Goal: Task Accomplishment & Management: Complete application form

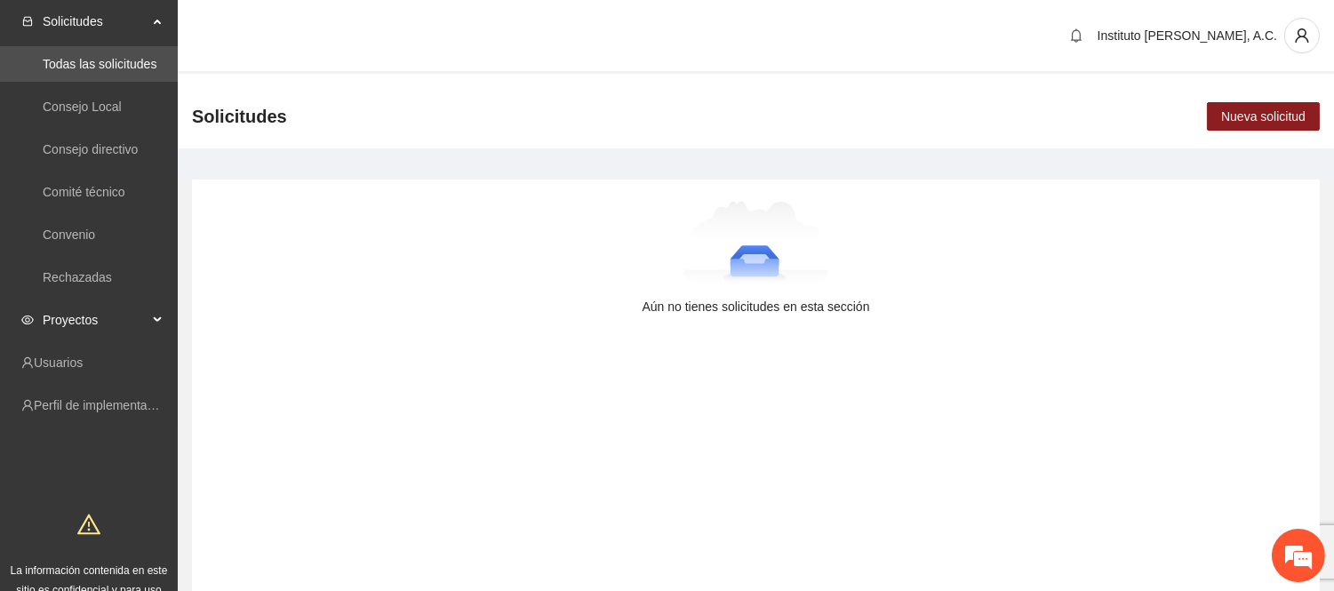
click at [100, 308] on span "Proyectos" at bounding box center [95, 320] width 105 height 36
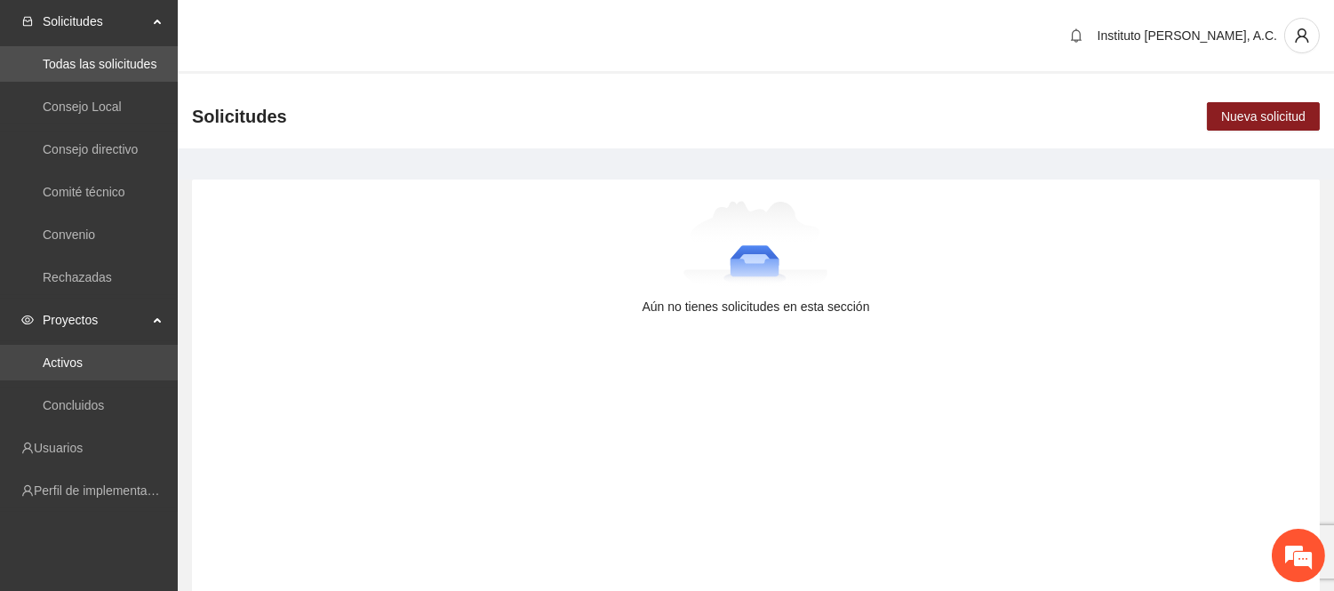
click at [83, 356] on link "Activos" at bounding box center [63, 363] width 40 height 14
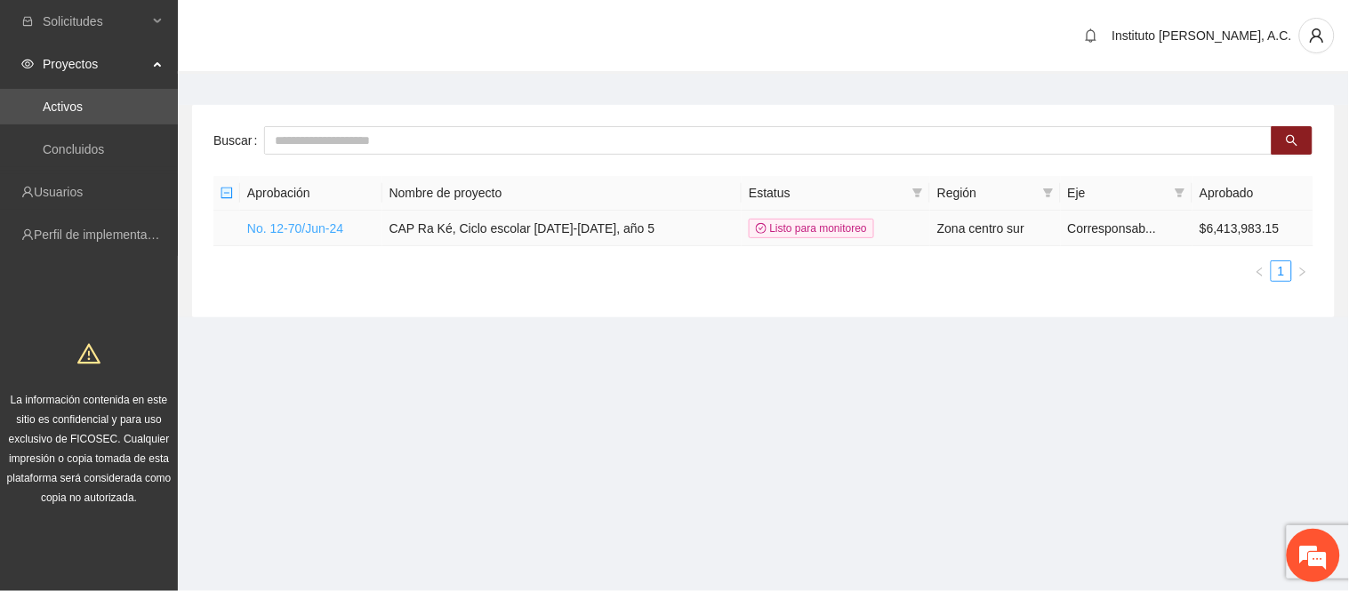
click at [333, 231] on link "No. 12-70/Jun-24" at bounding box center [295, 228] width 96 height 14
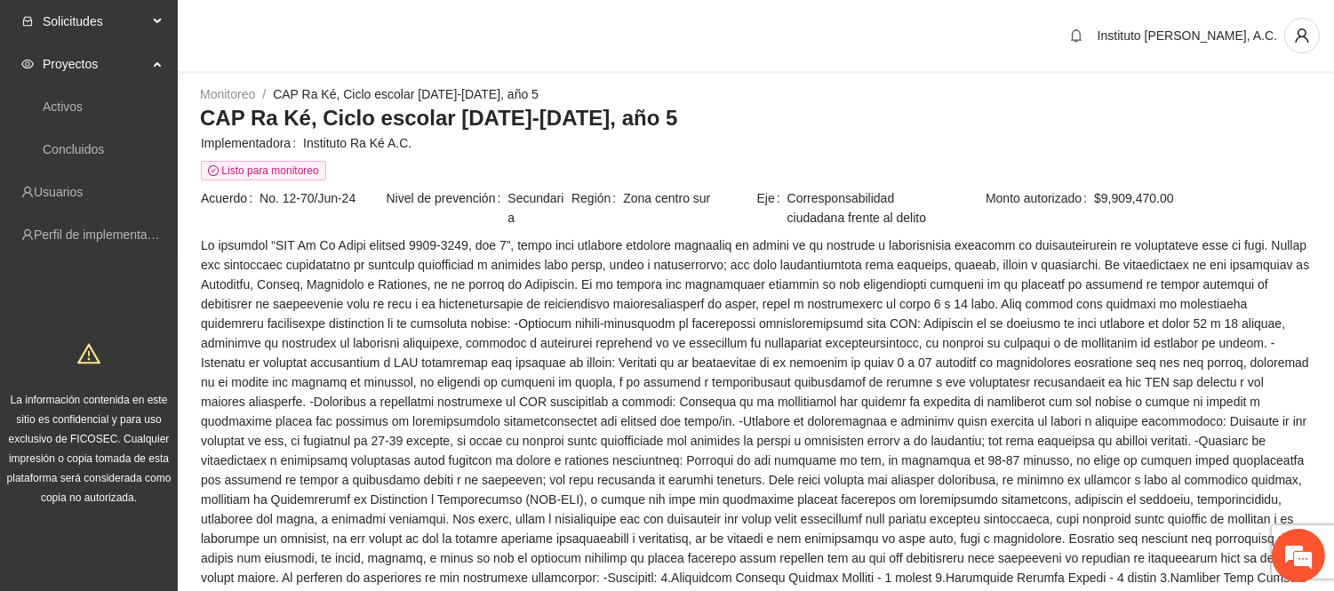
click at [100, 28] on span "Solicitudes" at bounding box center [95, 22] width 105 height 36
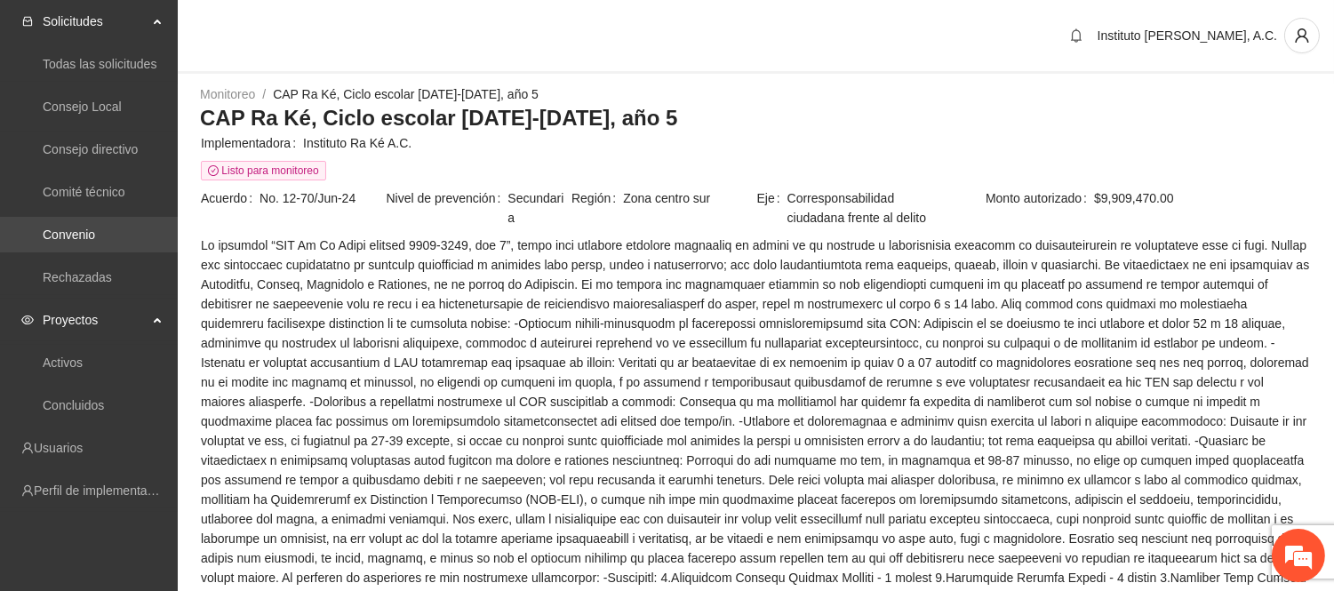
click at [95, 233] on link "Convenio" at bounding box center [69, 235] width 52 height 14
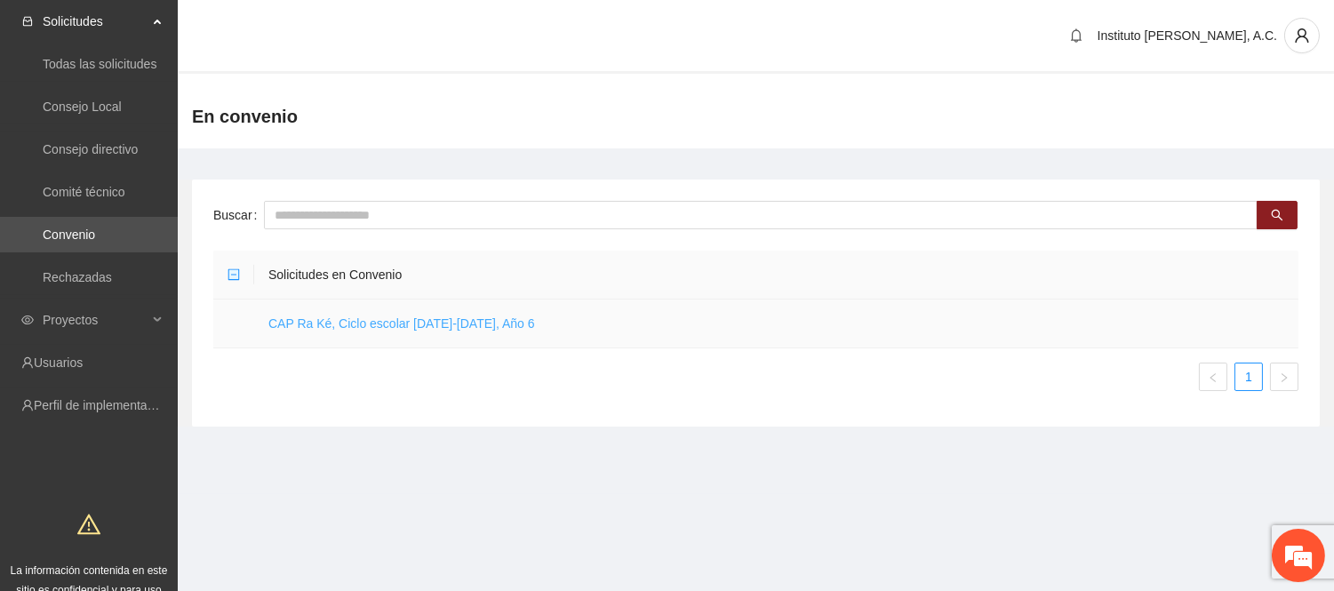
click at [471, 325] on link "CAP Ra Ké, Ciclo escolar [DATE]-[DATE], Año 6" at bounding box center [401, 323] width 267 height 14
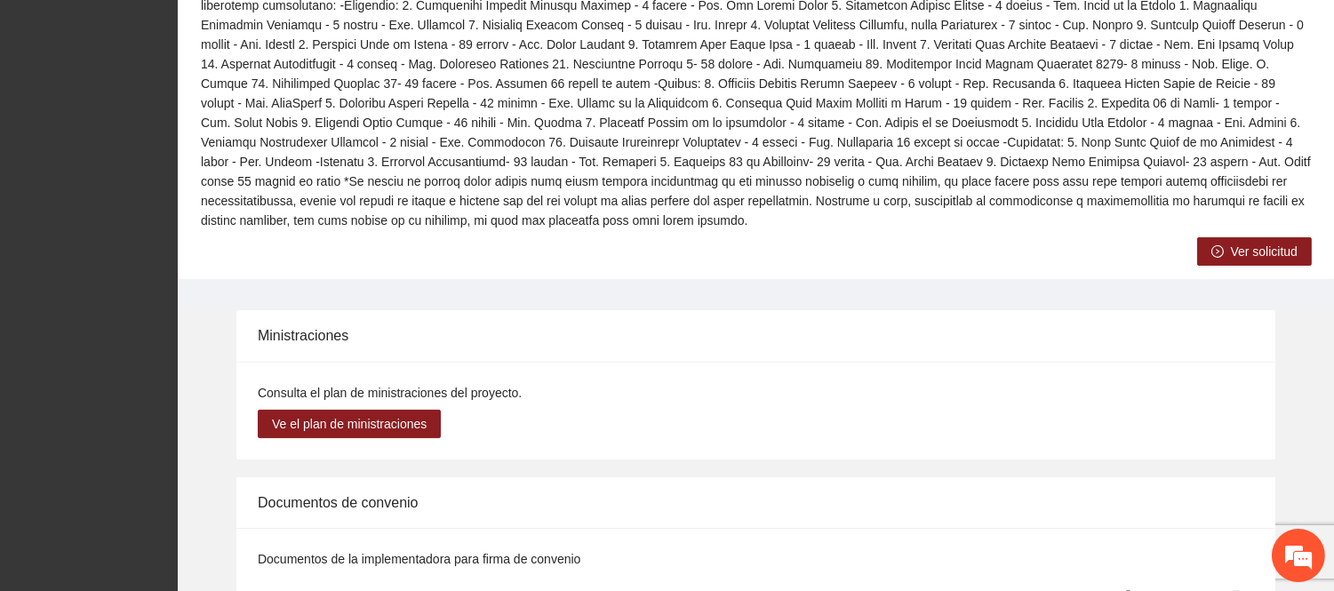
scroll to position [789, 0]
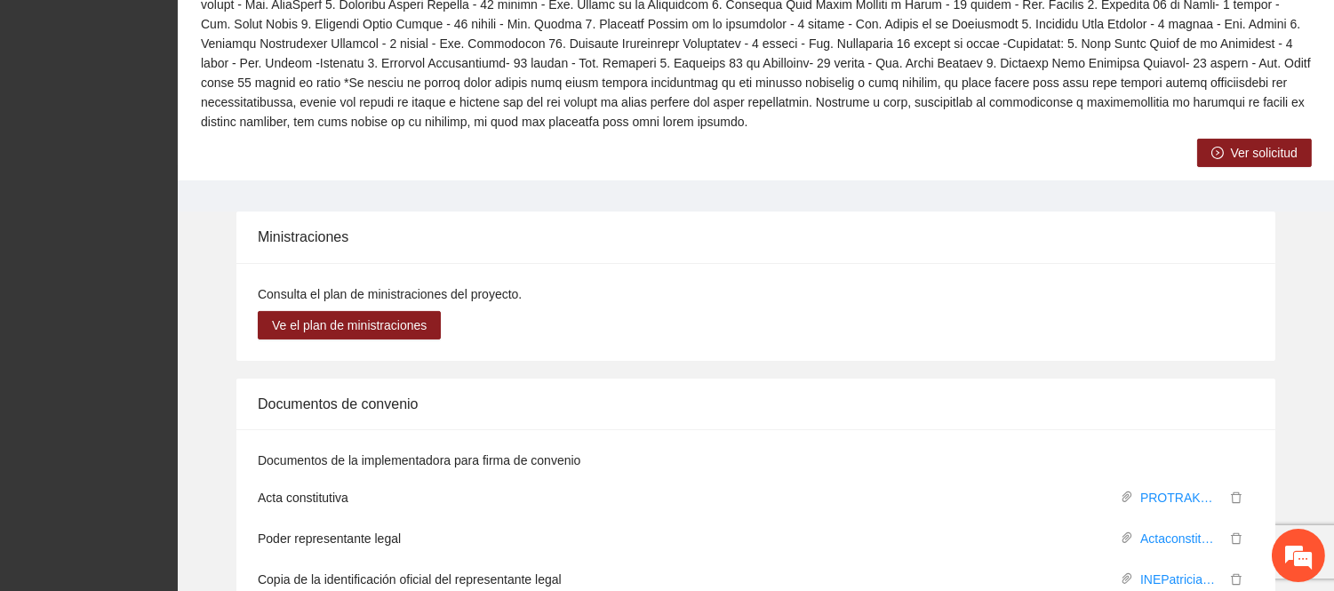
click at [1230, 140] on button "Ver solicitud" at bounding box center [1255, 153] width 115 height 28
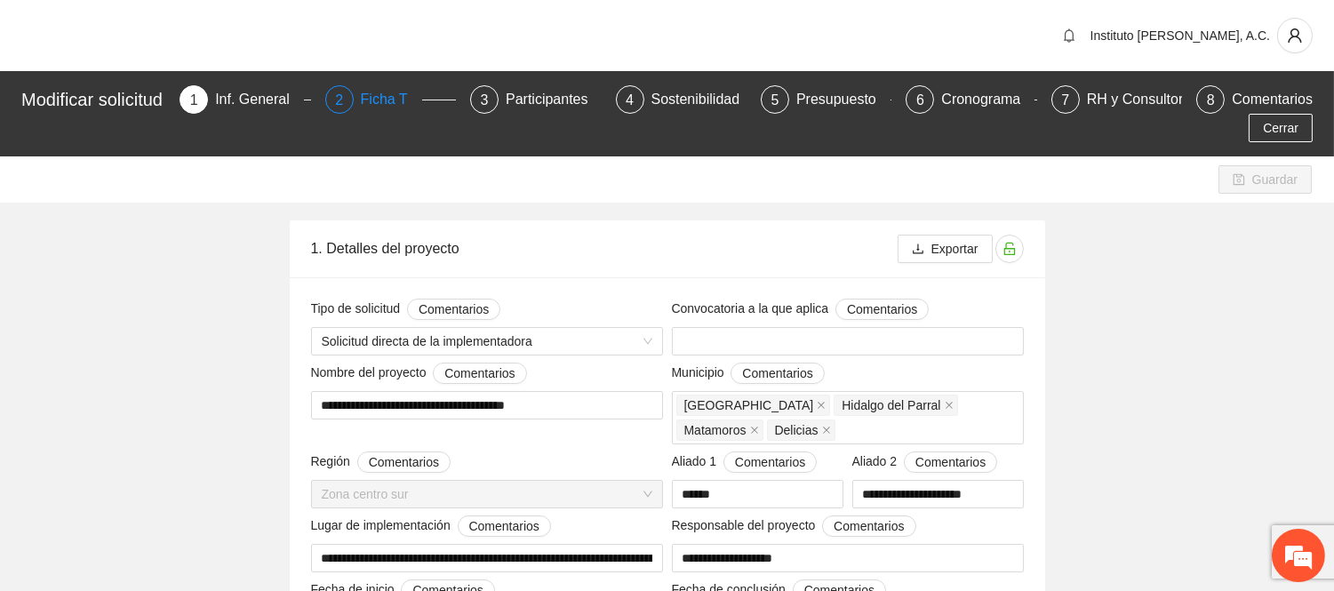
click at [413, 101] on div "Ficha T" at bounding box center [391, 99] width 61 height 28
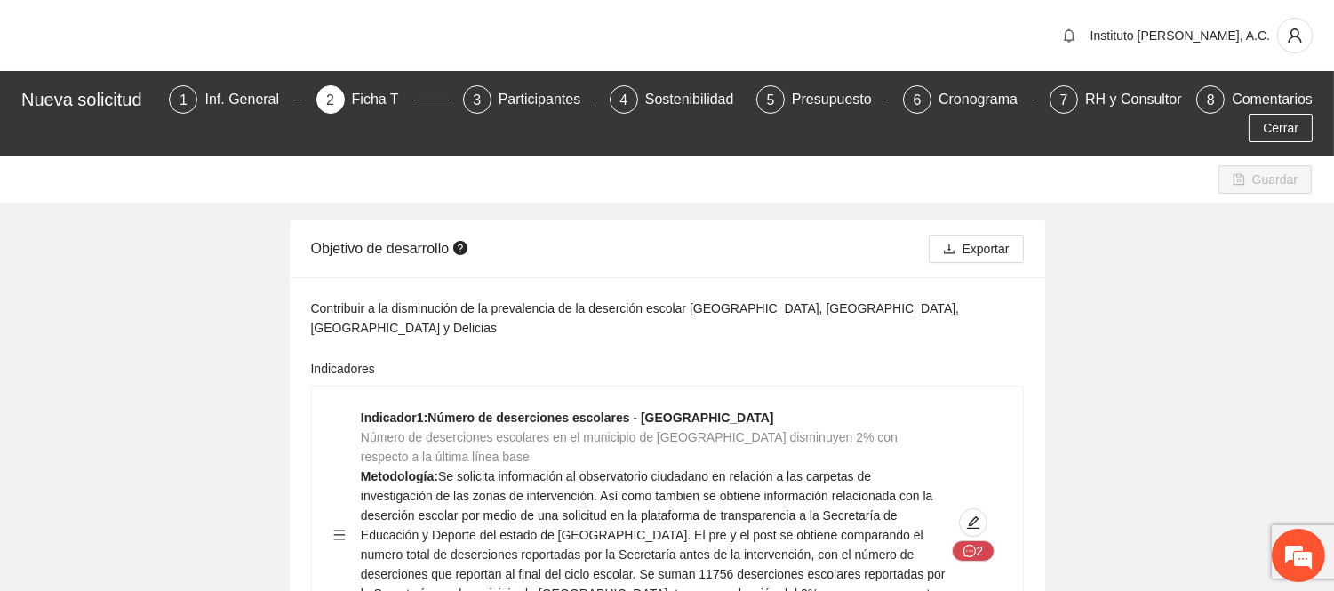
click at [232, 78] on div "Nueva solicitud 1 Inf. General 2 Ficha T 3 Participantes 4 Sostenibilidad 5 Pre…" at bounding box center [667, 113] width 1334 height 85
click at [245, 116] on div "Cerrar" at bounding box center [667, 128] width 1301 height 28
click at [255, 98] on div "Inf. General" at bounding box center [248, 99] width 89 height 28
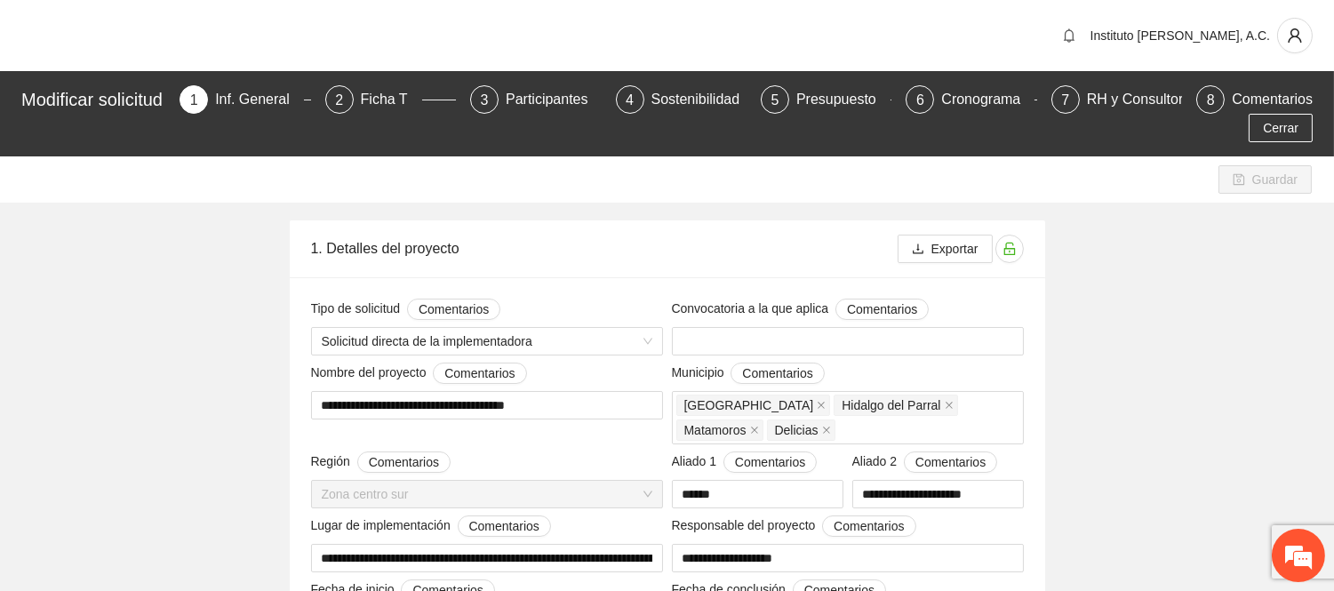
type input "**********"
click at [356, 111] on div "2 Ficha T" at bounding box center [390, 99] width 131 height 28
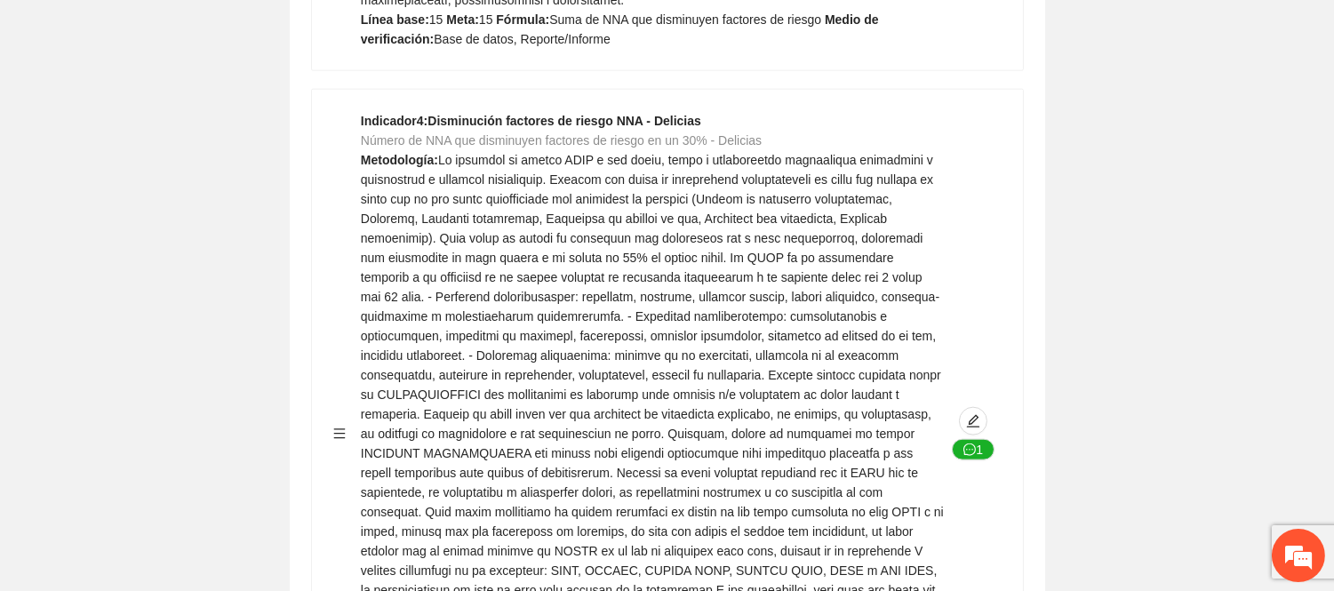
scroll to position [3951, 0]
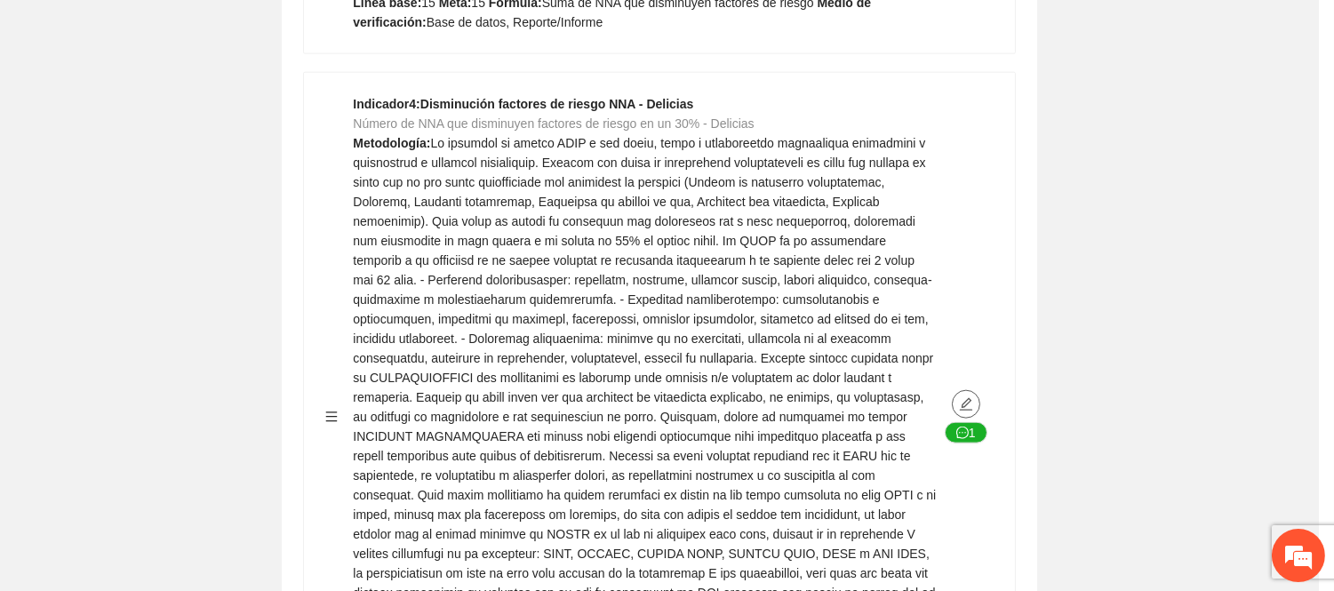
type textarea "**"
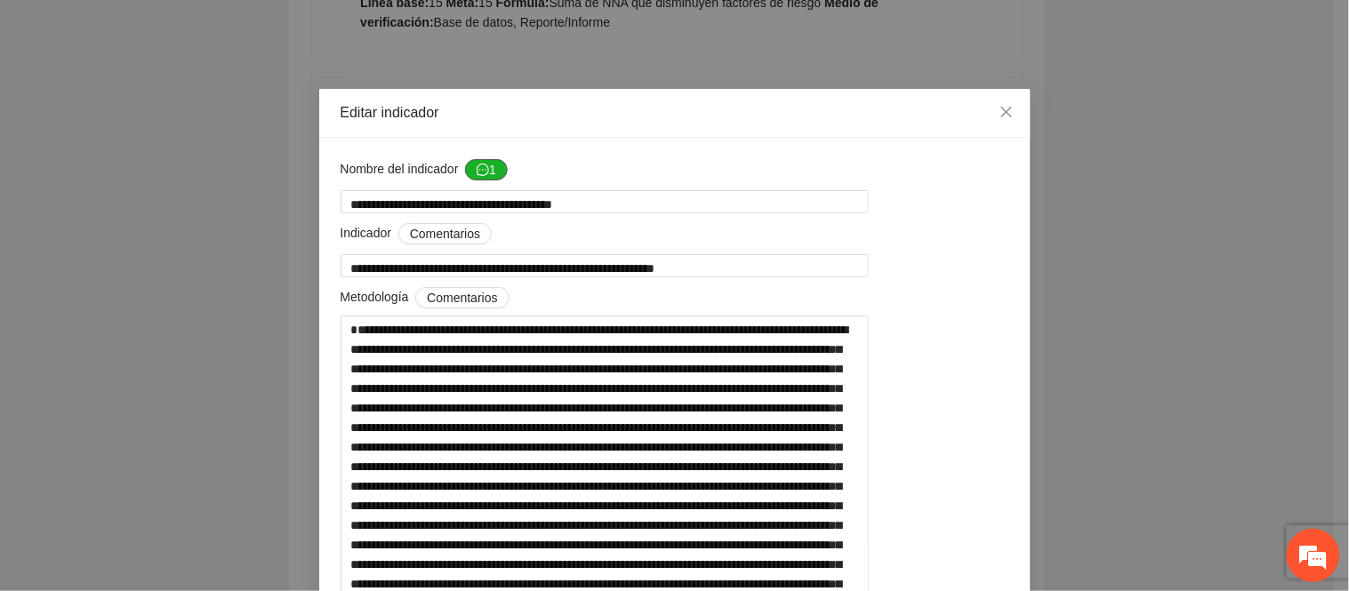
click at [477, 175] on icon "message" at bounding box center [483, 170] width 12 height 12
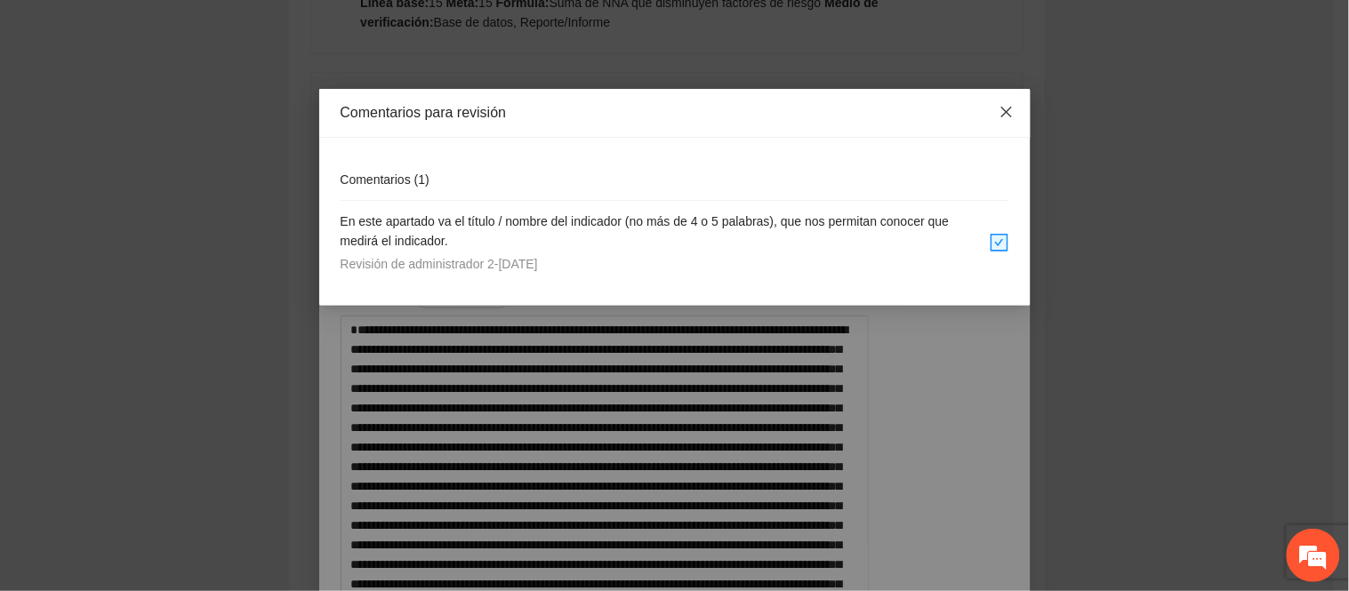
drag, startPoint x: 1002, startPoint y: 124, endPoint x: 1010, endPoint y: 145, distance: 22.0
click at [1002, 121] on span "Close" at bounding box center [1006, 113] width 48 height 48
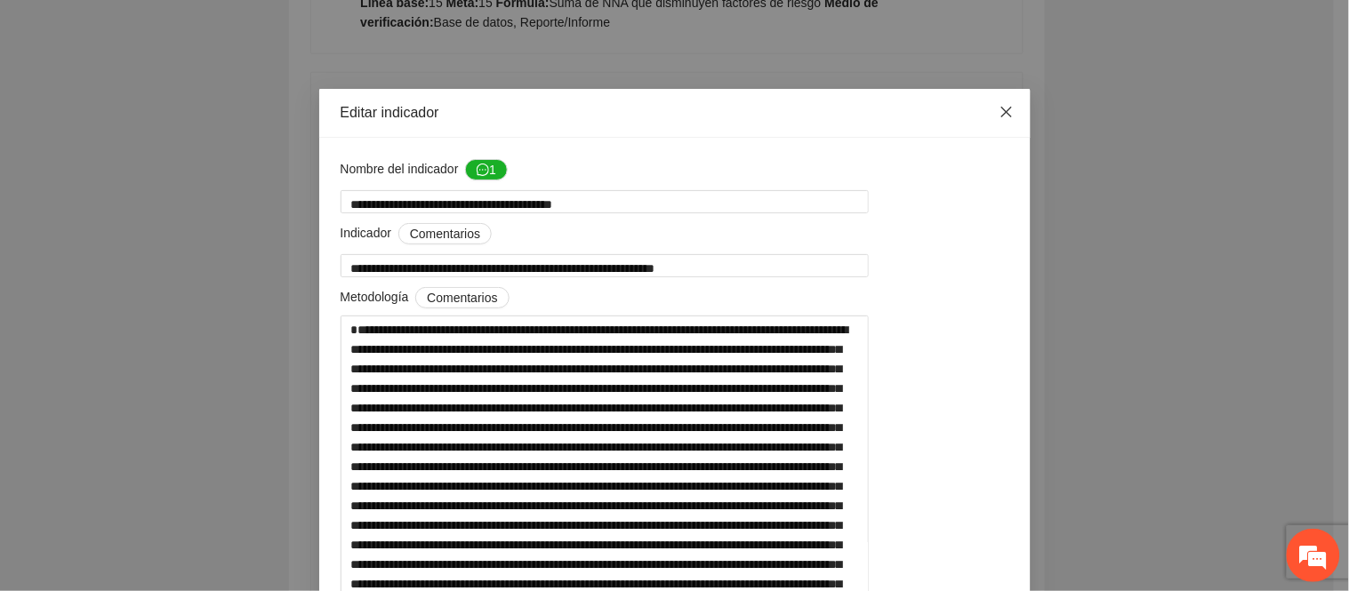
click at [1011, 126] on span "Close" at bounding box center [1006, 113] width 48 height 48
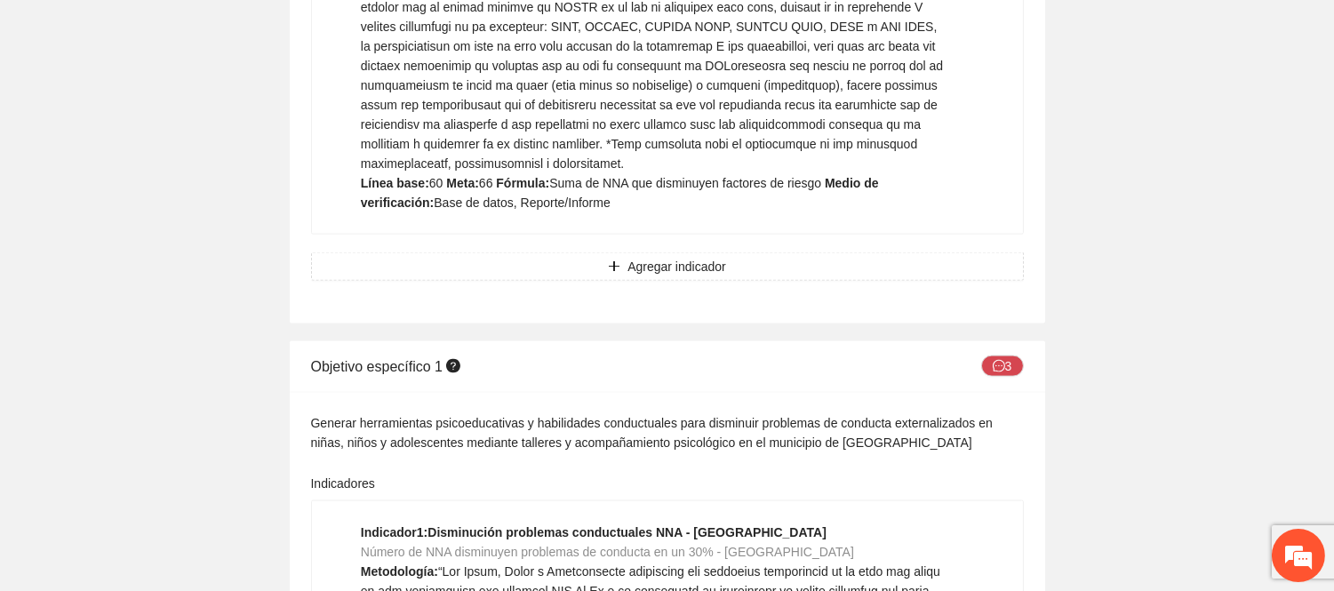
scroll to position [4445, 0]
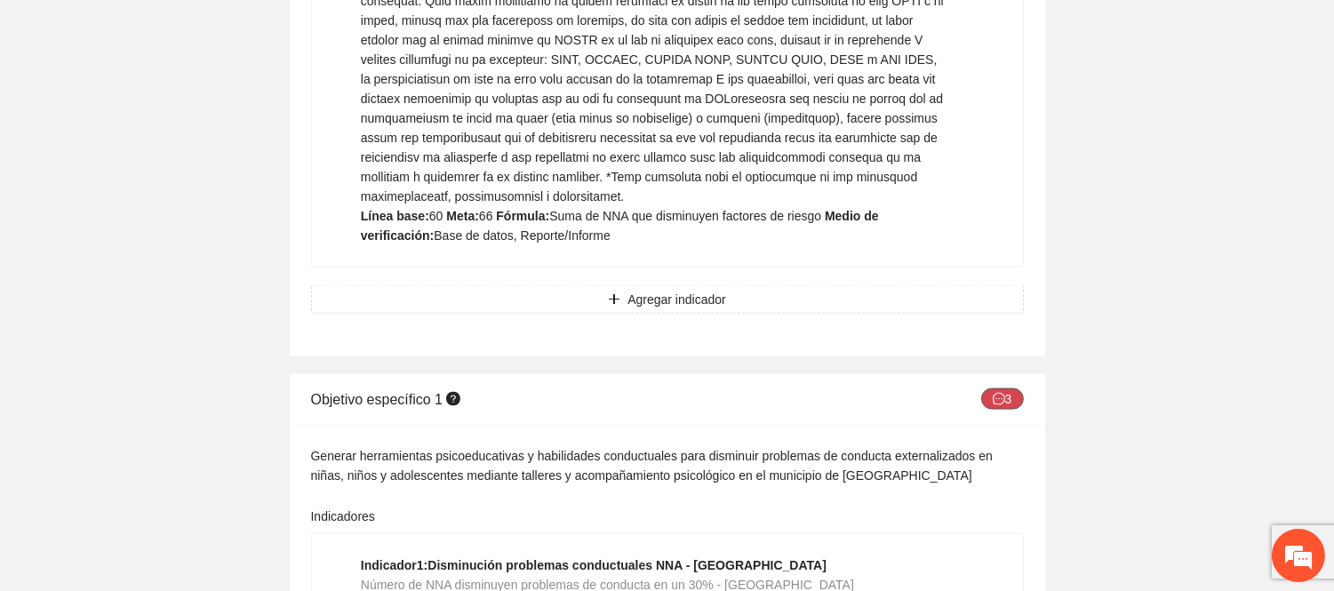
click at [998, 393] on icon "message" at bounding box center [999, 399] width 12 height 12
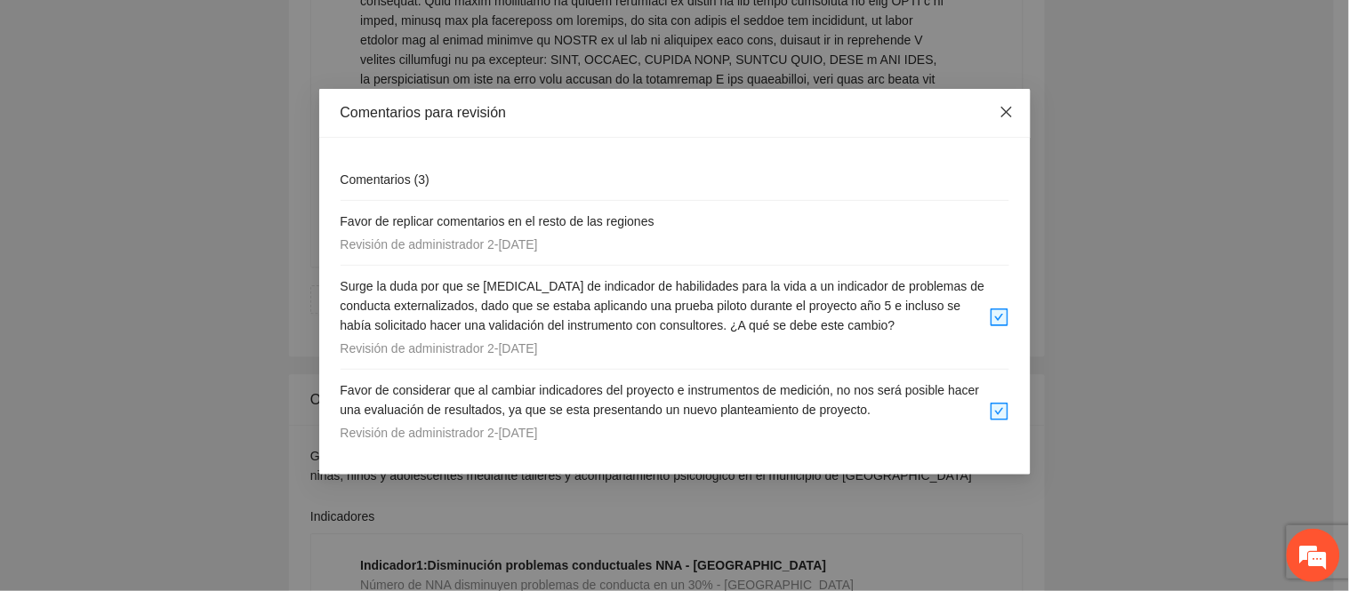
click at [1017, 112] on span "Close" at bounding box center [1006, 113] width 48 height 48
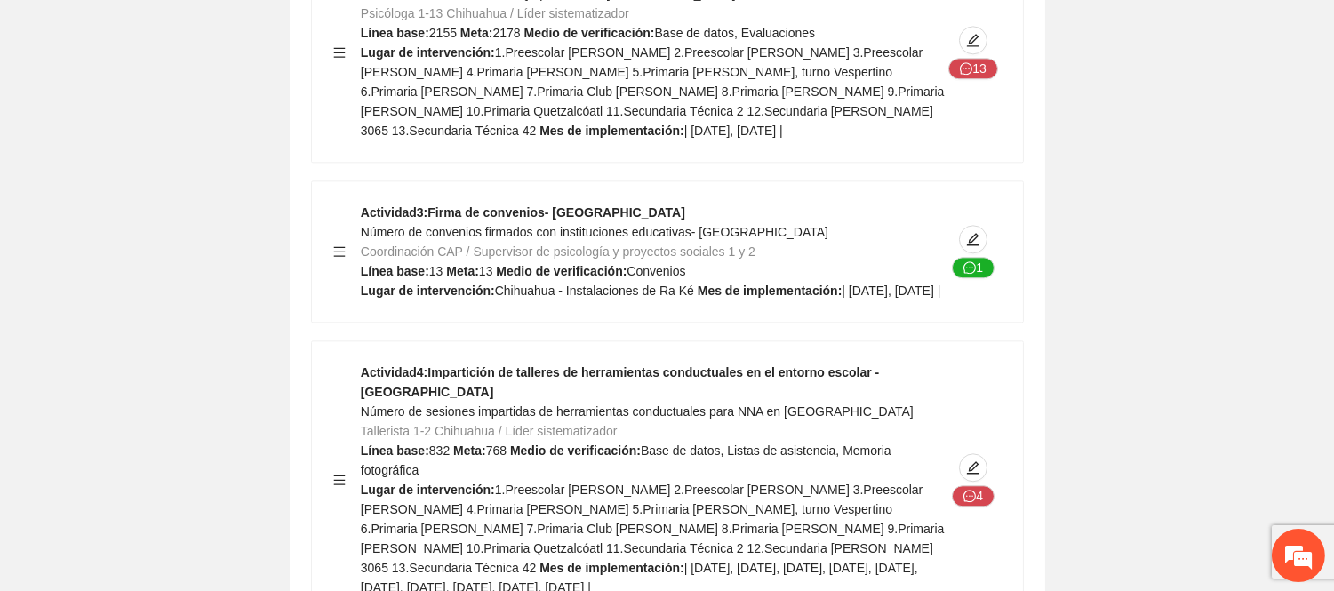
scroll to position [7902, 0]
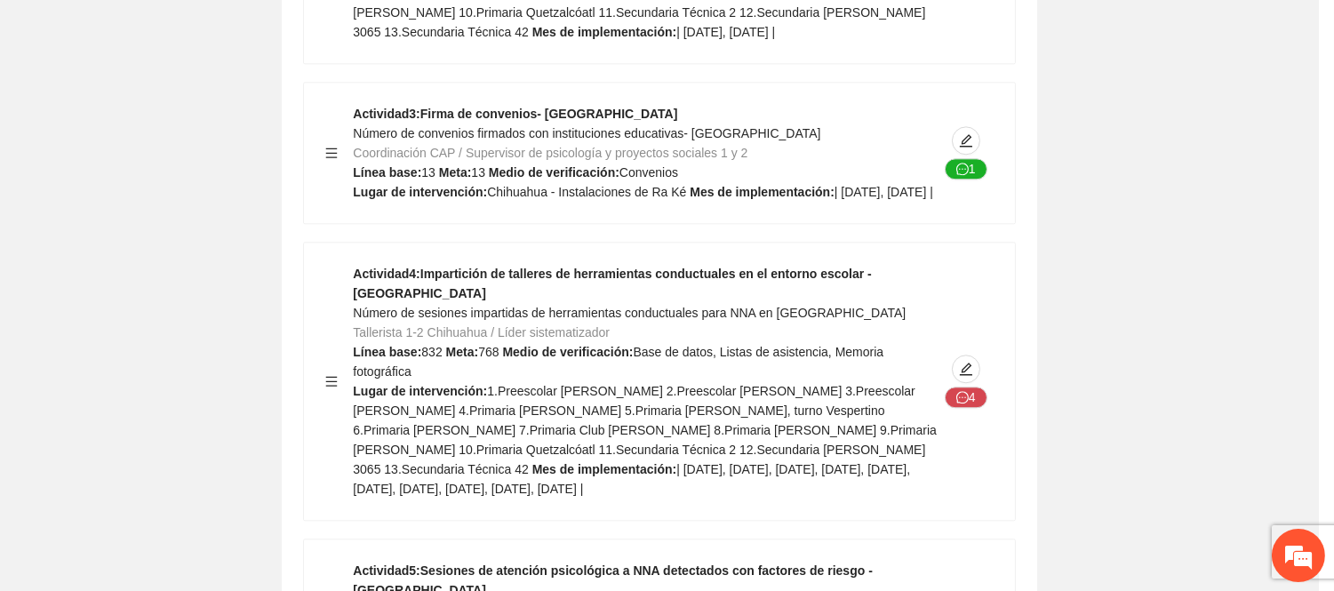
type textarea "**********"
type input "**********"
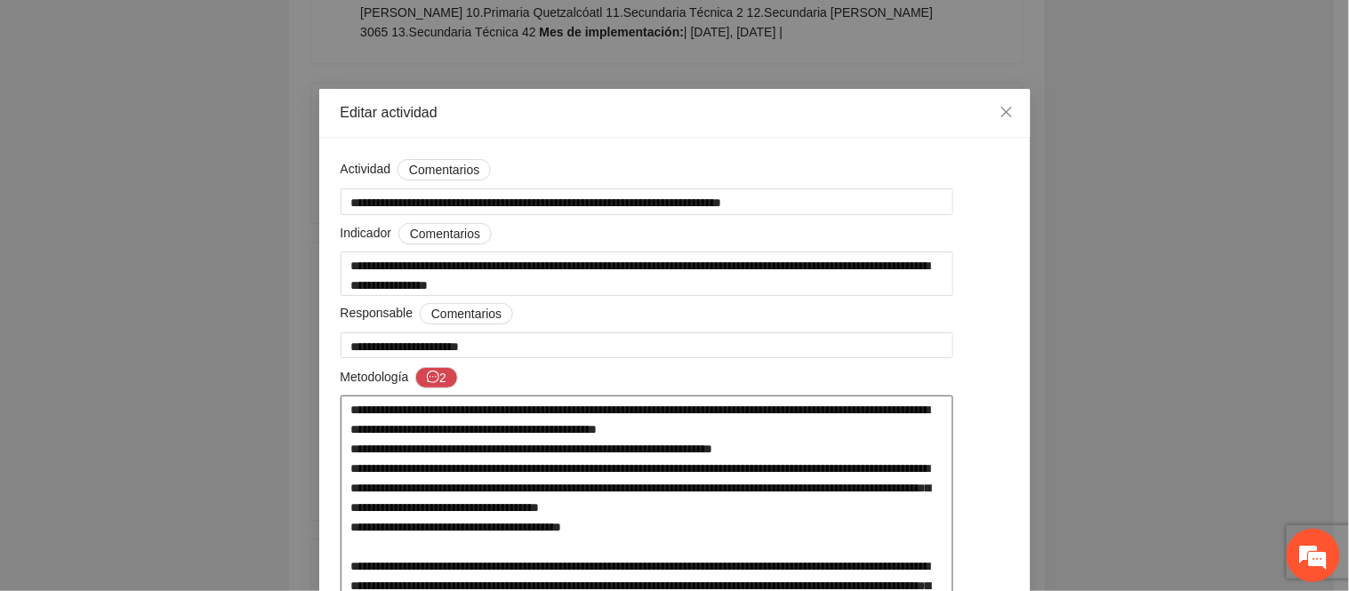
click at [999, 111] on icon "close" at bounding box center [1006, 112] width 14 height 14
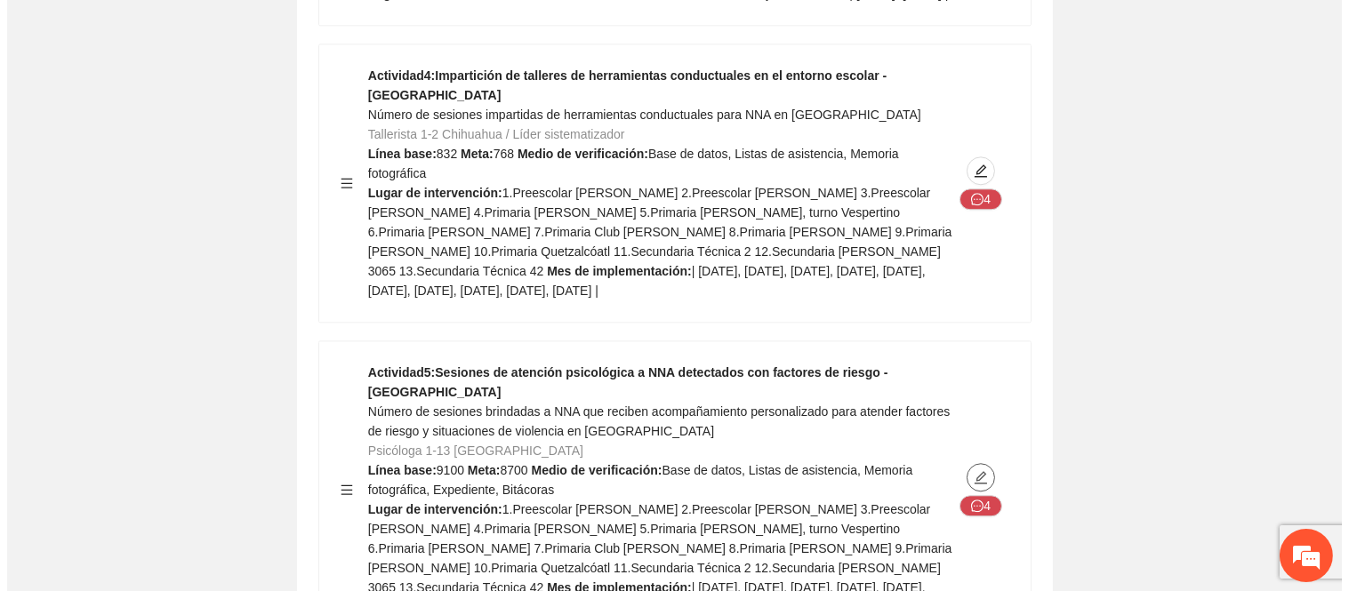
scroll to position [8199, 0]
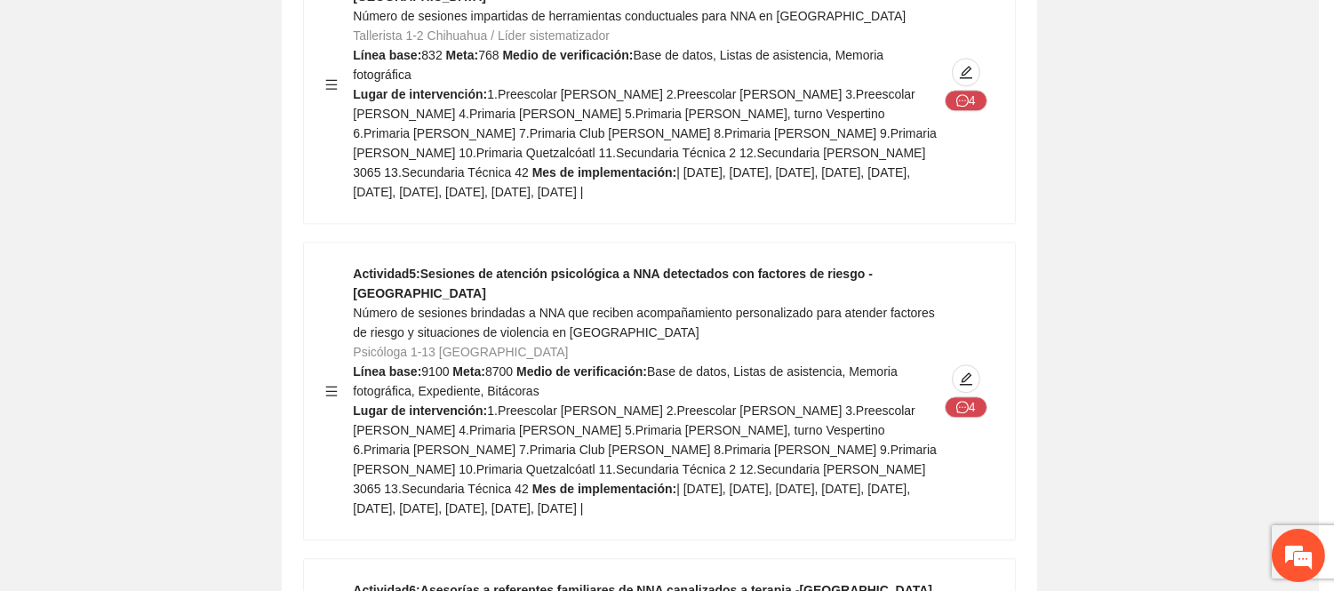
type textarea "**********"
type input "**********"
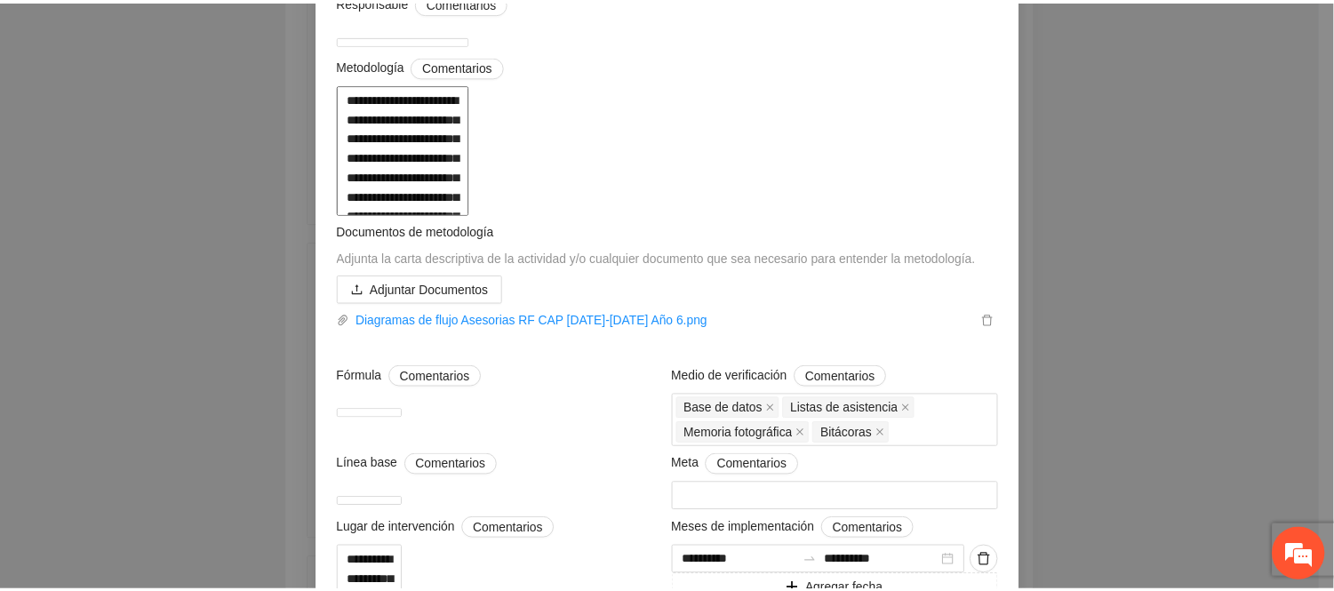
scroll to position [0, 0]
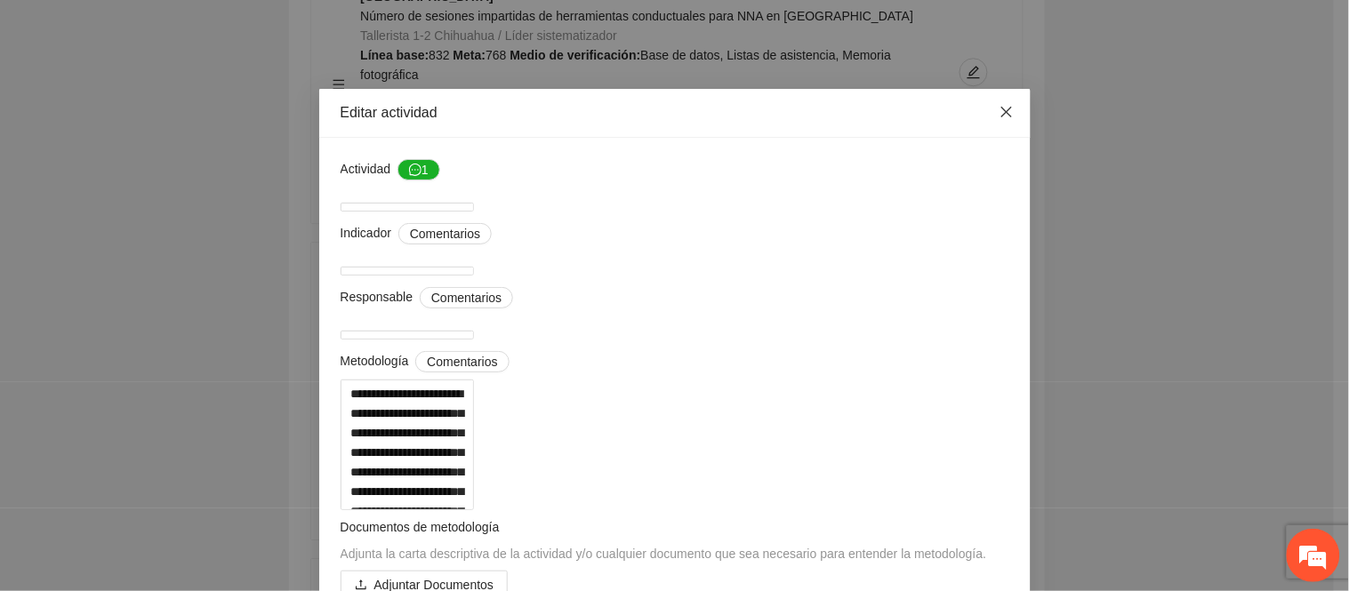
click at [1012, 117] on span "Close" at bounding box center [1006, 113] width 48 height 48
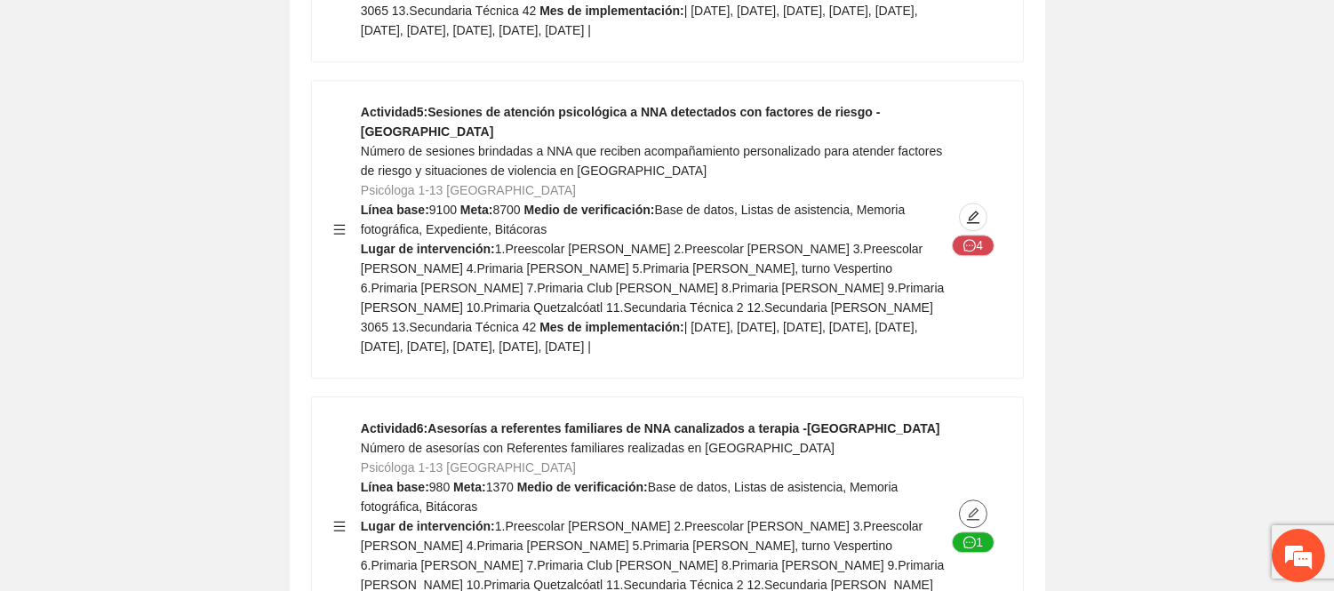
scroll to position [8396, 0]
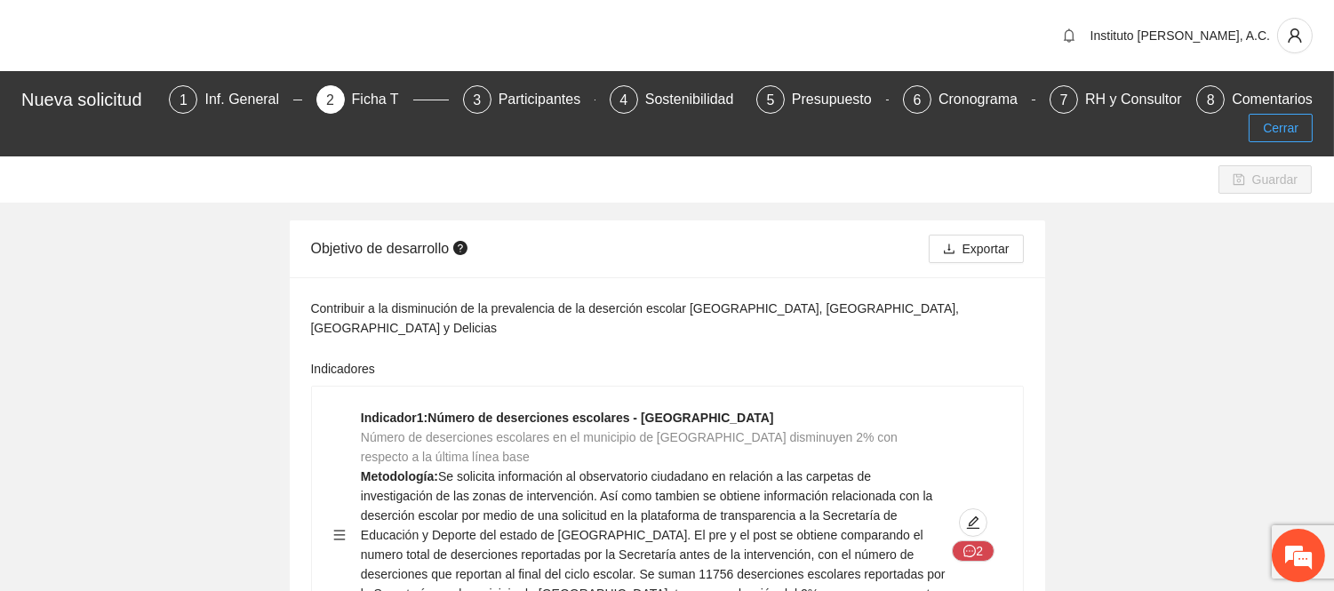
click at [1269, 139] on button "Cerrar" at bounding box center [1281, 128] width 64 height 28
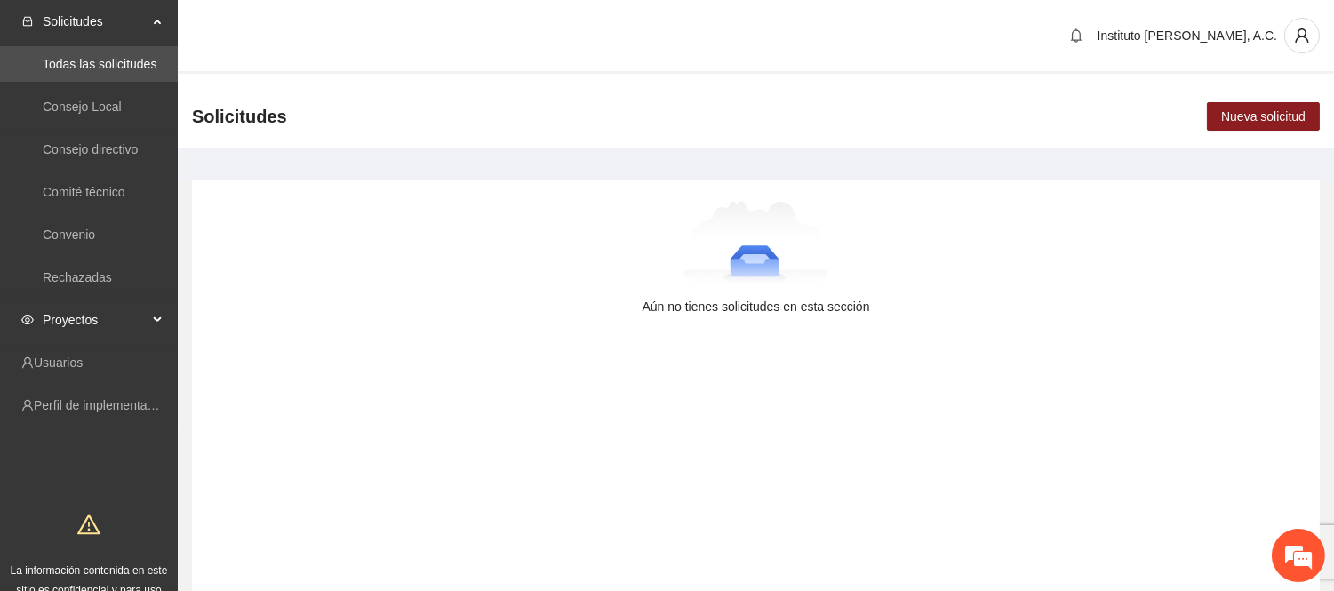
click at [96, 324] on span "Proyectos" at bounding box center [95, 320] width 105 height 36
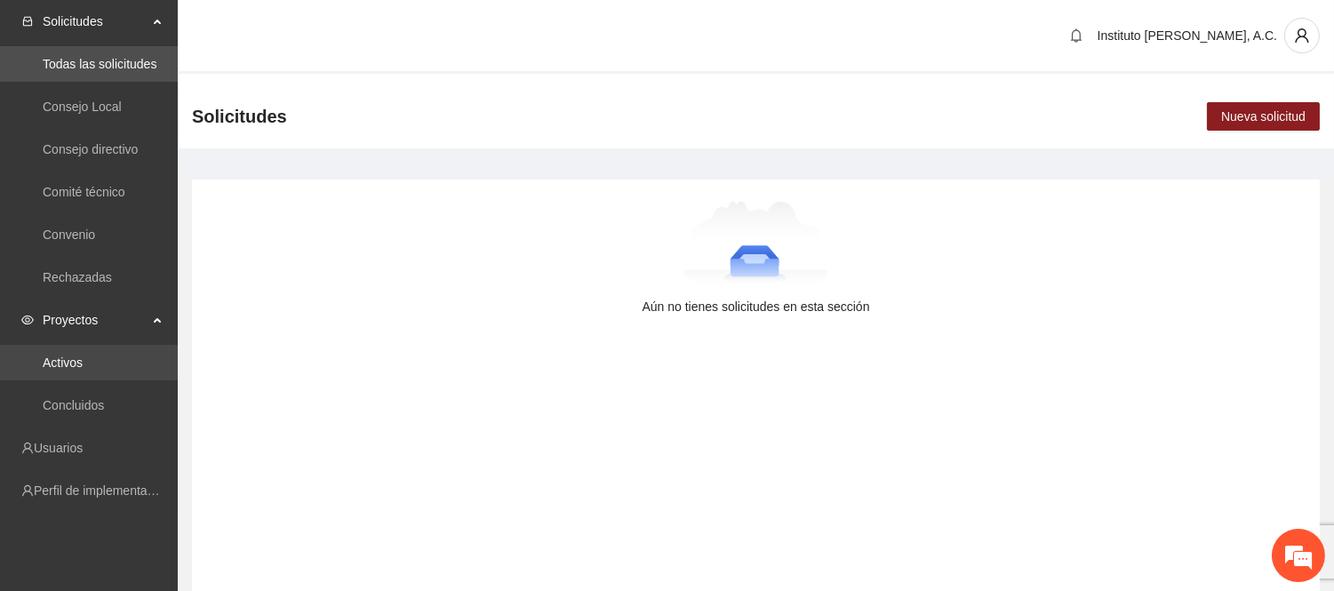
click at [83, 358] on link "Activos" at bounding box center [63, 363] width 40 height 14
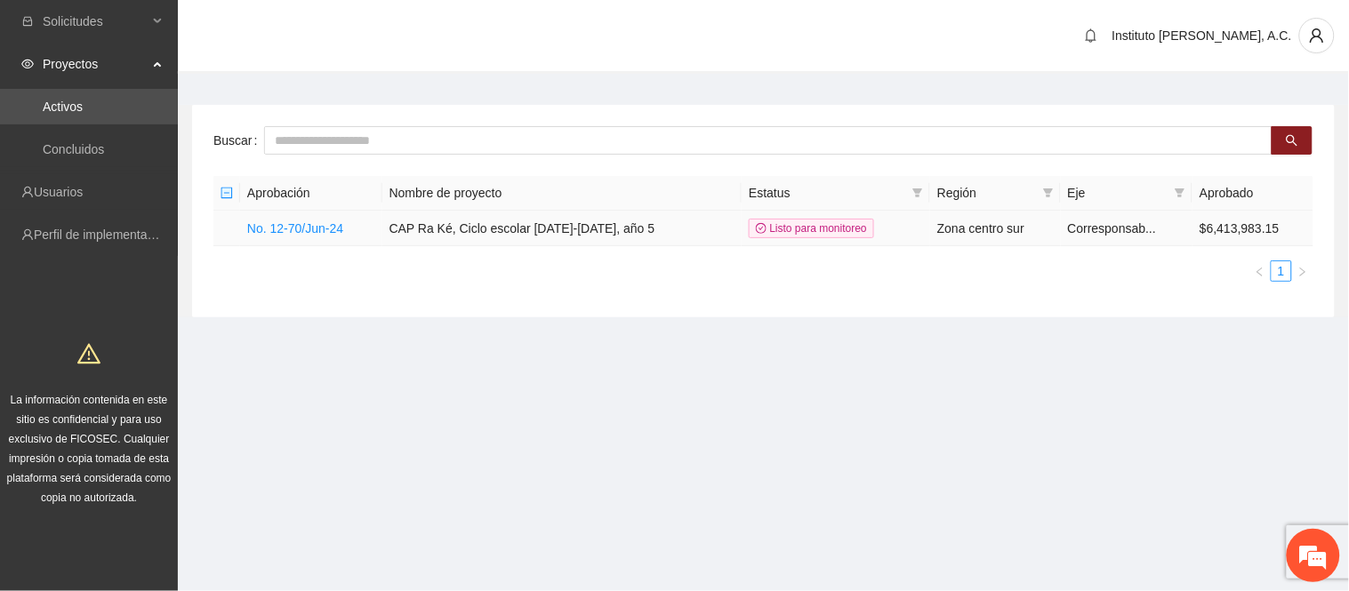
click at [349, 229] on td "No. 12-70/Jun-24" at bounding box center [311, 229] width 142 height 36
click at [311, 233] on link "No. 12-70/Jun-24" at bounding box center [295, 228] width 96 height 14
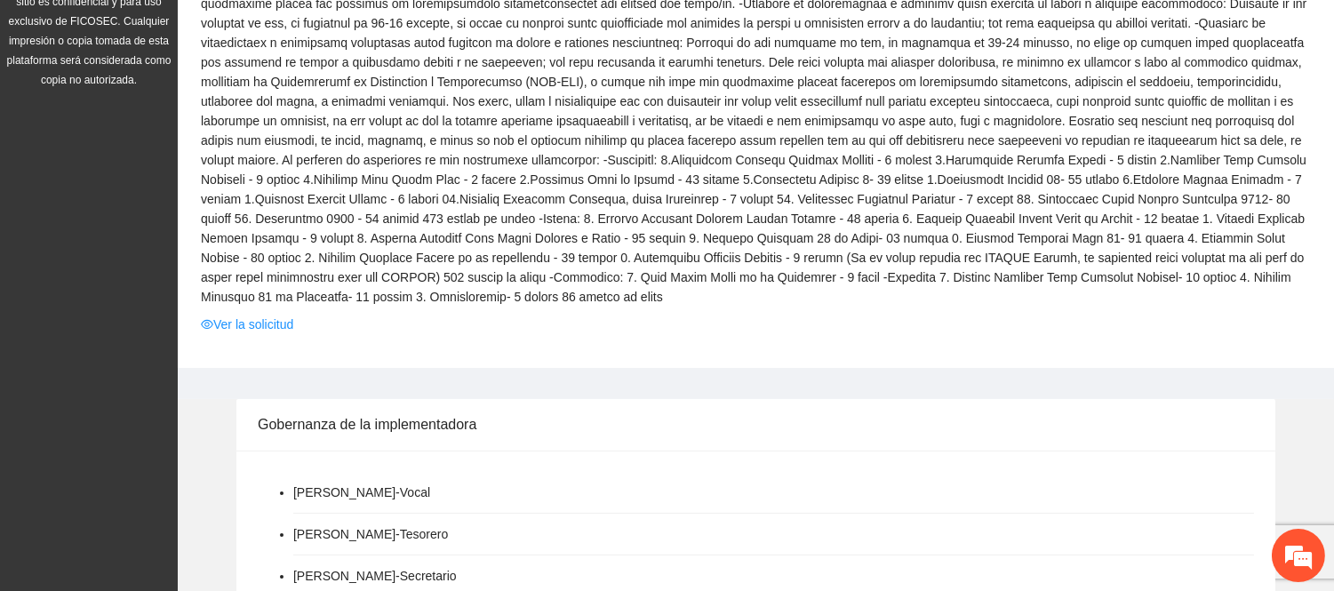
scroll to position [493, 0]
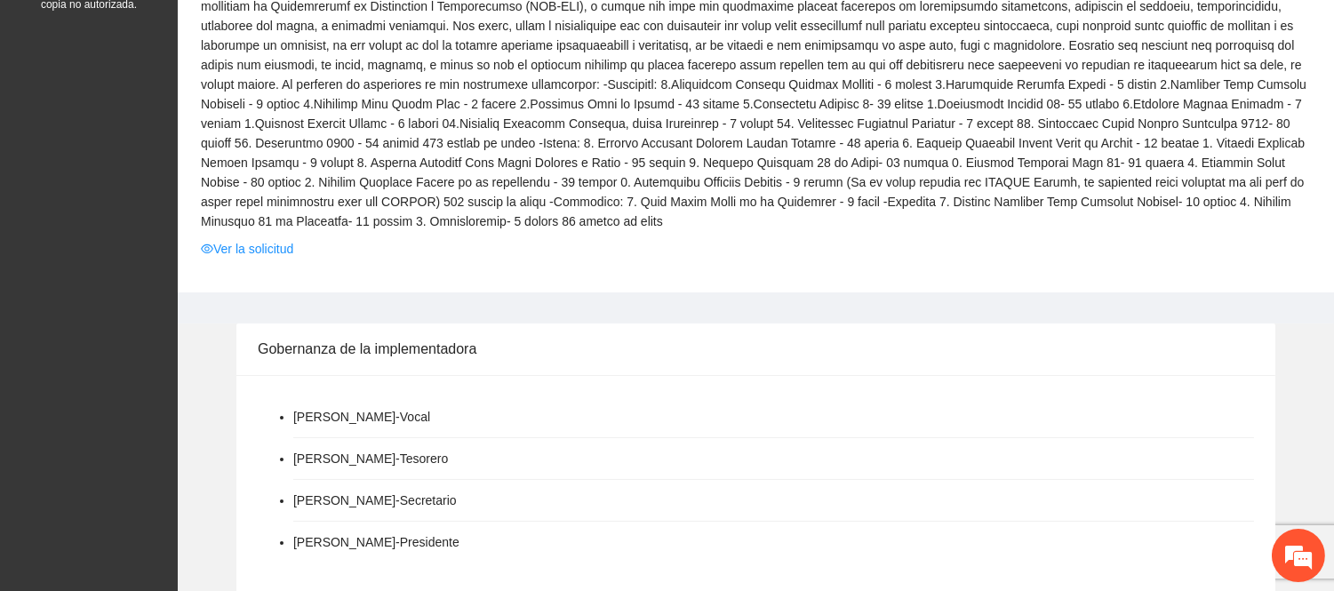
click at [252, 239] on link "Ver la solicitud" at bounding box center [247, 249] width 92 height 20
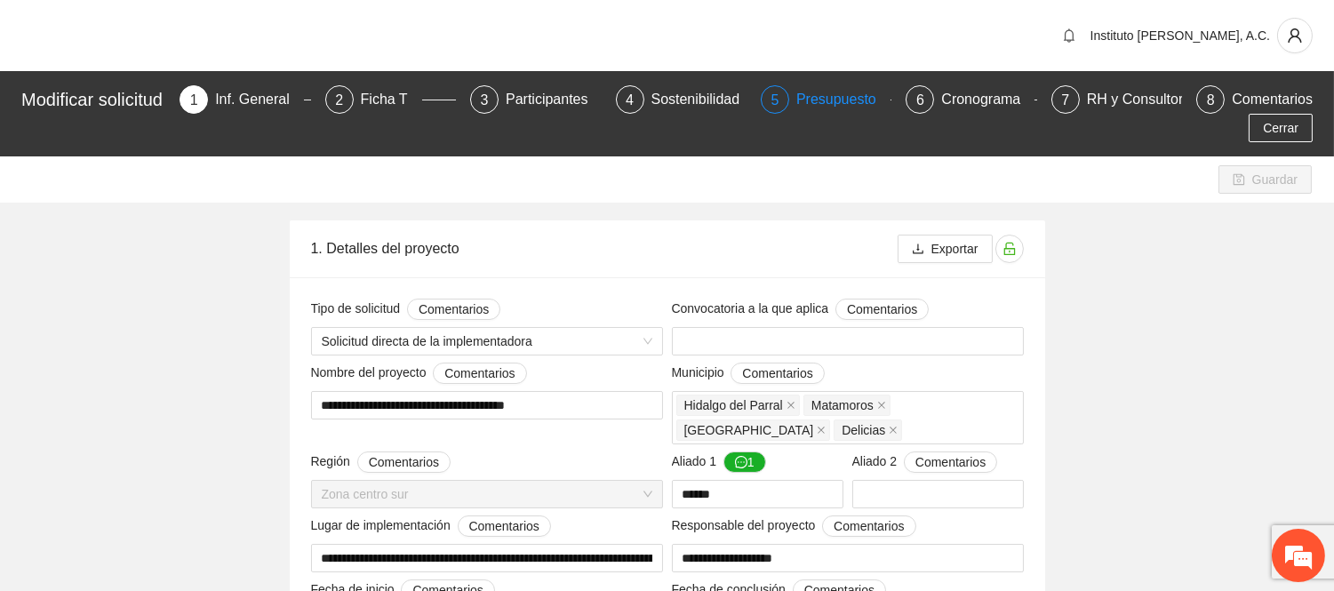
click at [837, 108] on div "Presupuesto" at bounding box center [844, 99] width 94 height 28
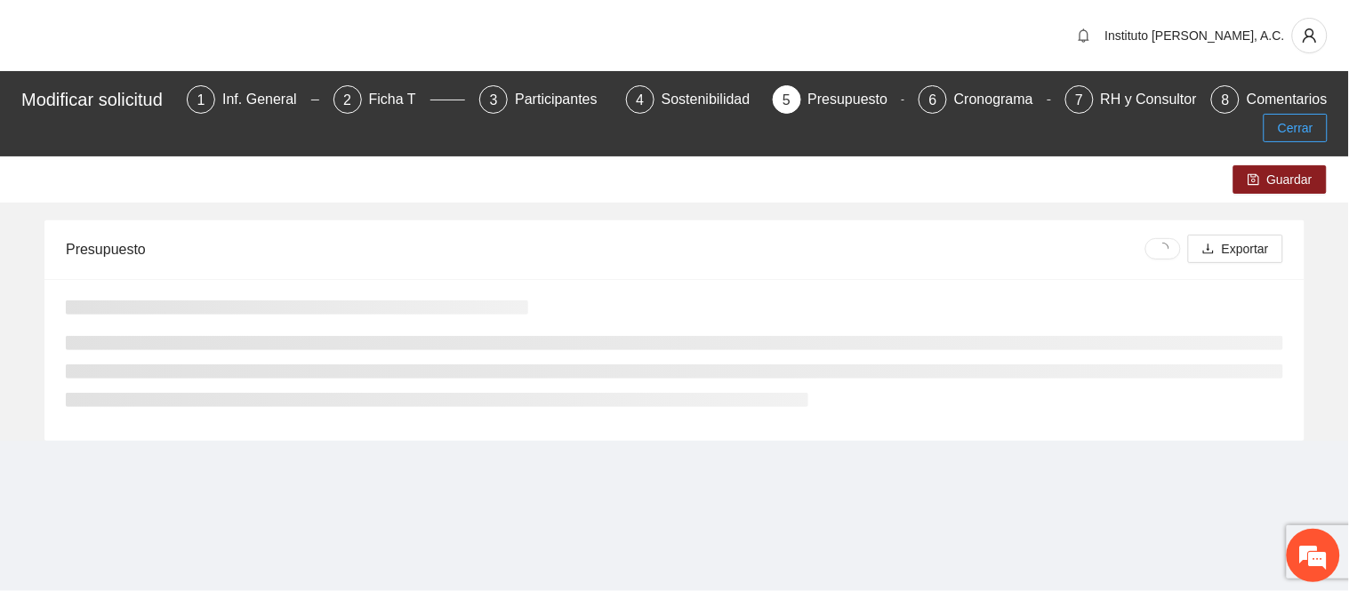
click at [1314, 135] on button "Cerrar" at bounding box center [1295, 128] width 64 height 28
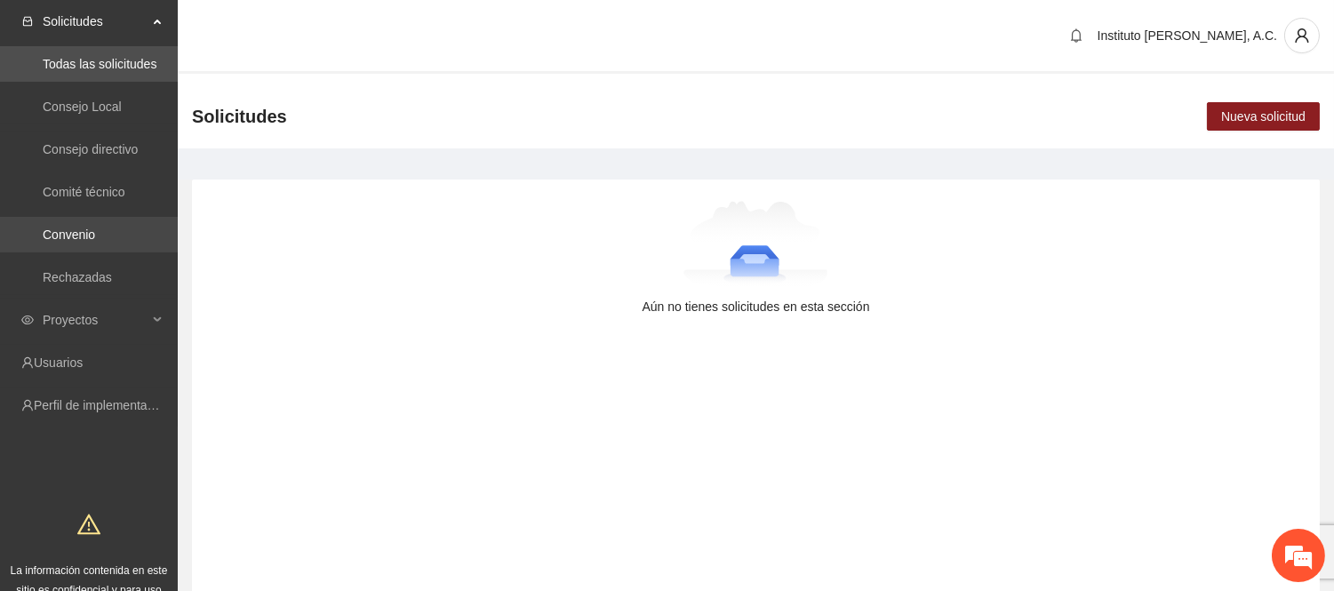
click at [91, 228] on link "Convenio" at bounding box center [69, 235] width 52 height 14
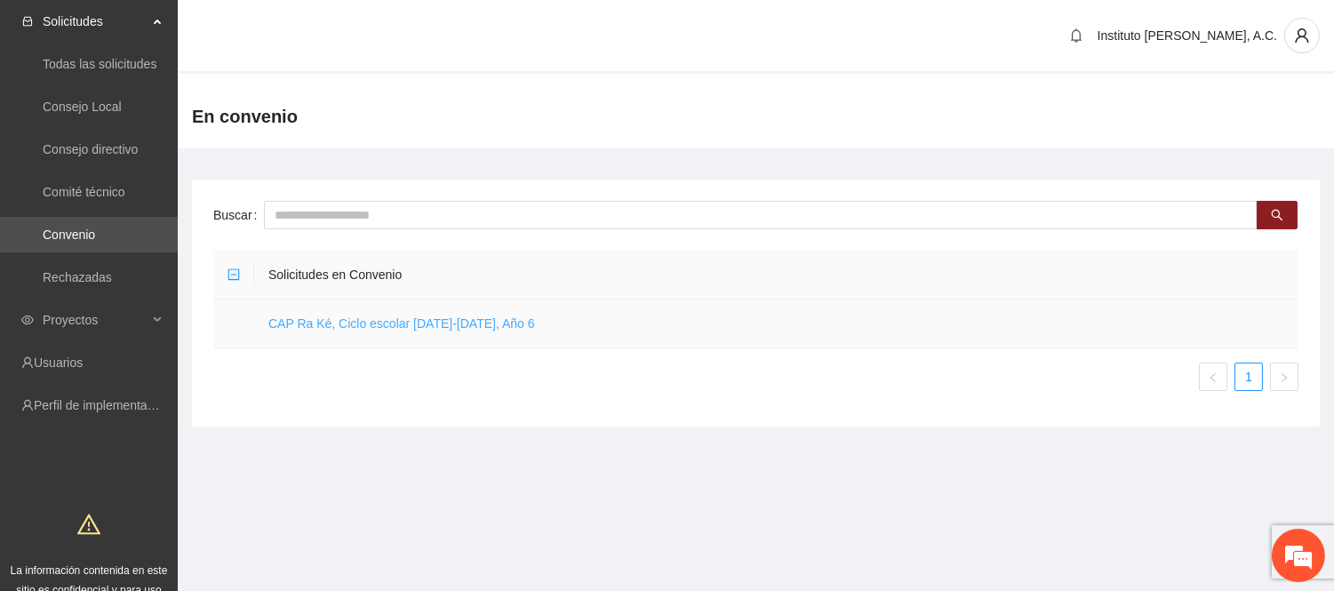
click at [436, 322] on link "CAP Ra Ké, Ciclo escolar [DATE]-[DATE], Año 6" at bounding box center [401, 323] width 267 height 14
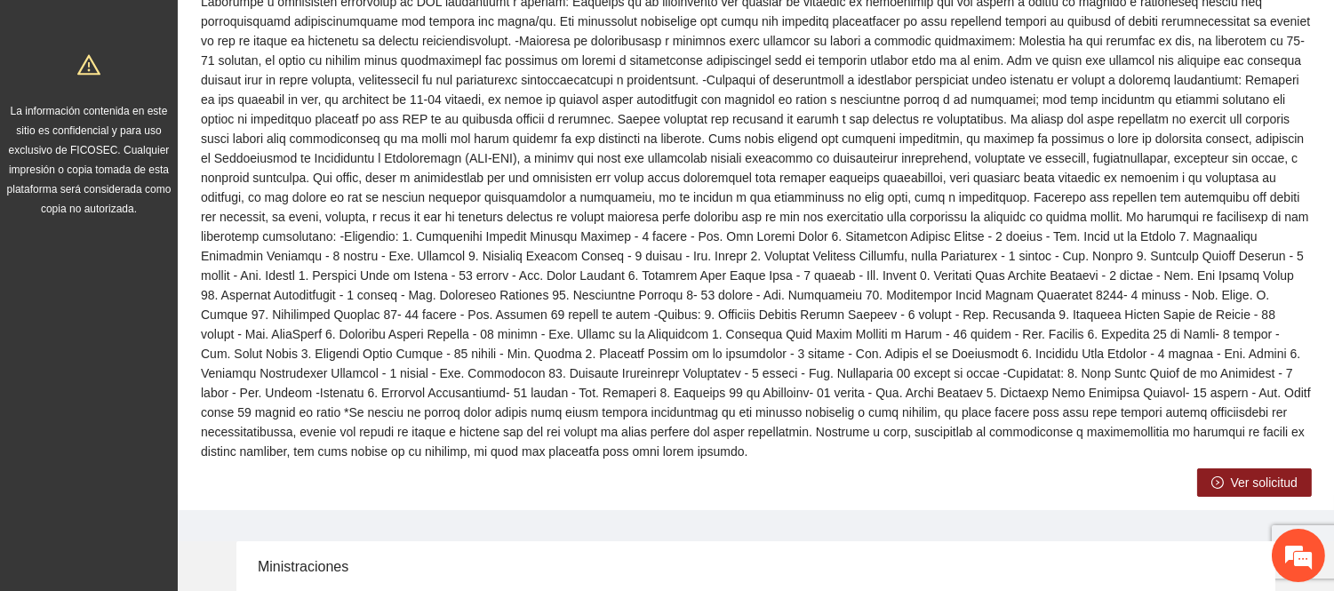
scroll to position [592, 0]
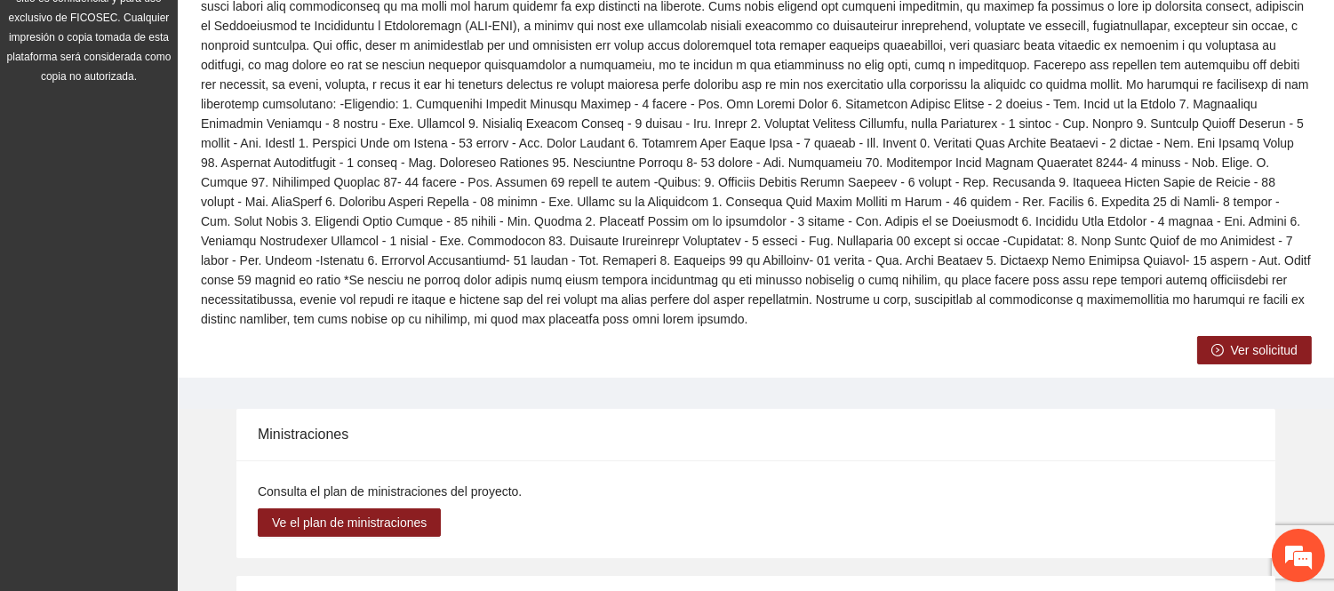
click at [1214, 344] on icon "right-circle" at bounding box center [1218, 350] width 12 height 12
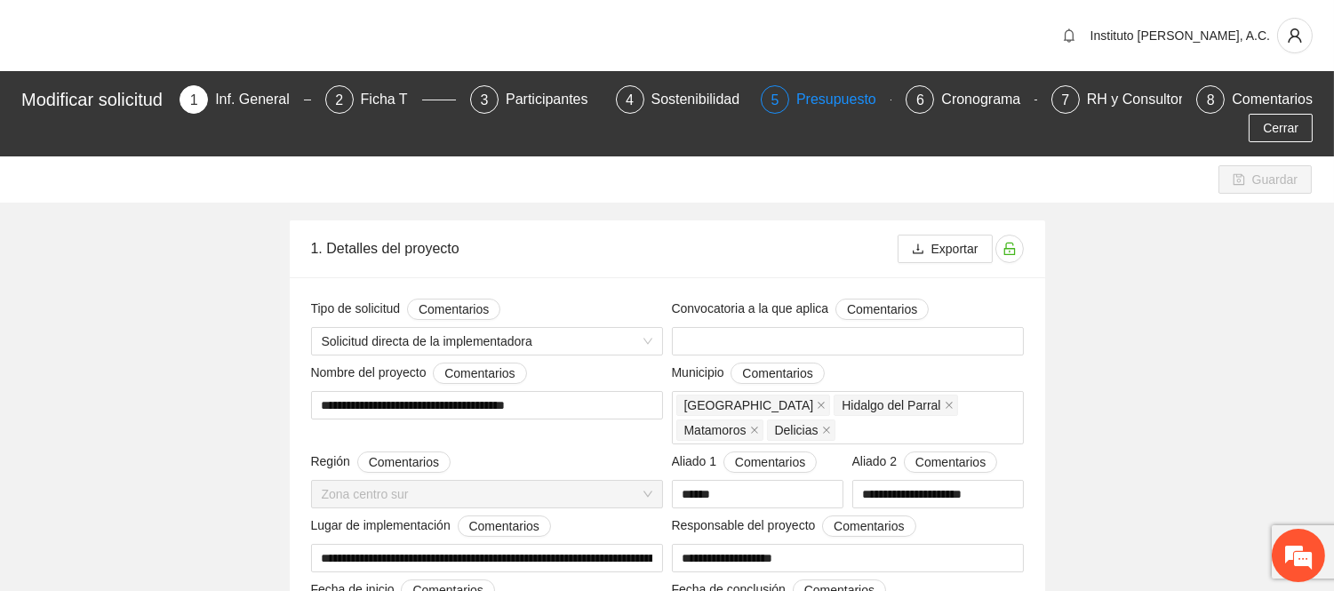
click at [855, 100] on div "Presupuesto" at bounding box center [844, 99] width 94 height 28
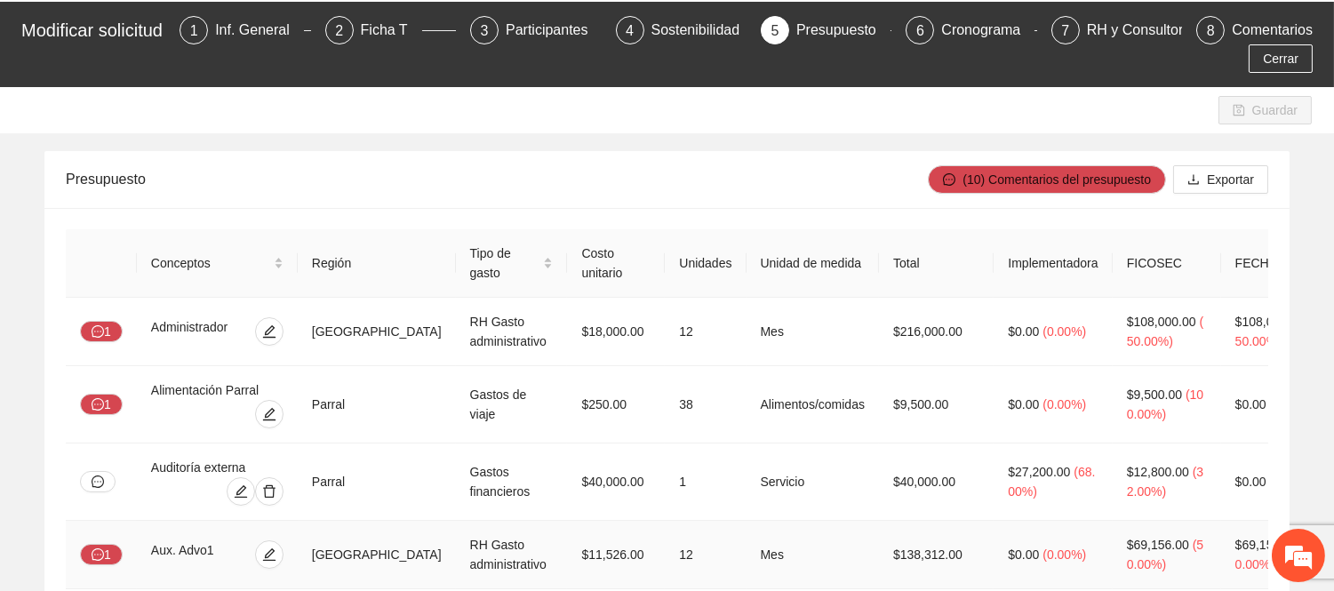
scroll to position [197, 0]
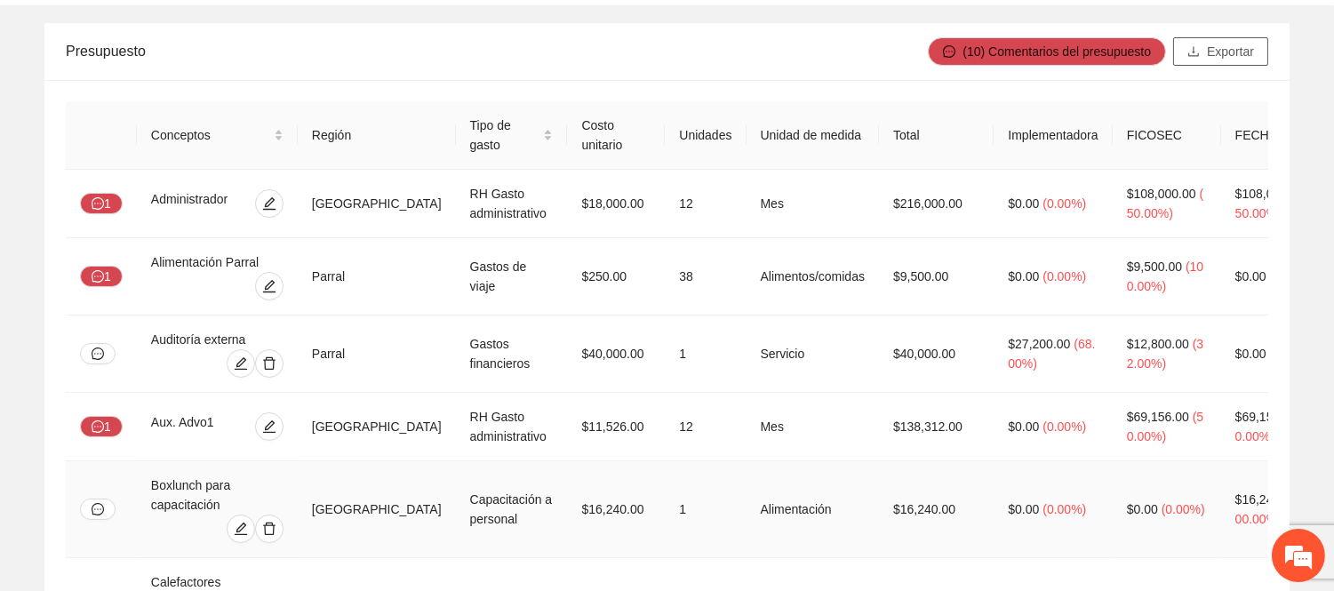
click at [1223, 53] on span "Exportar" at bounding box center [1230, 52] width 47 height 20
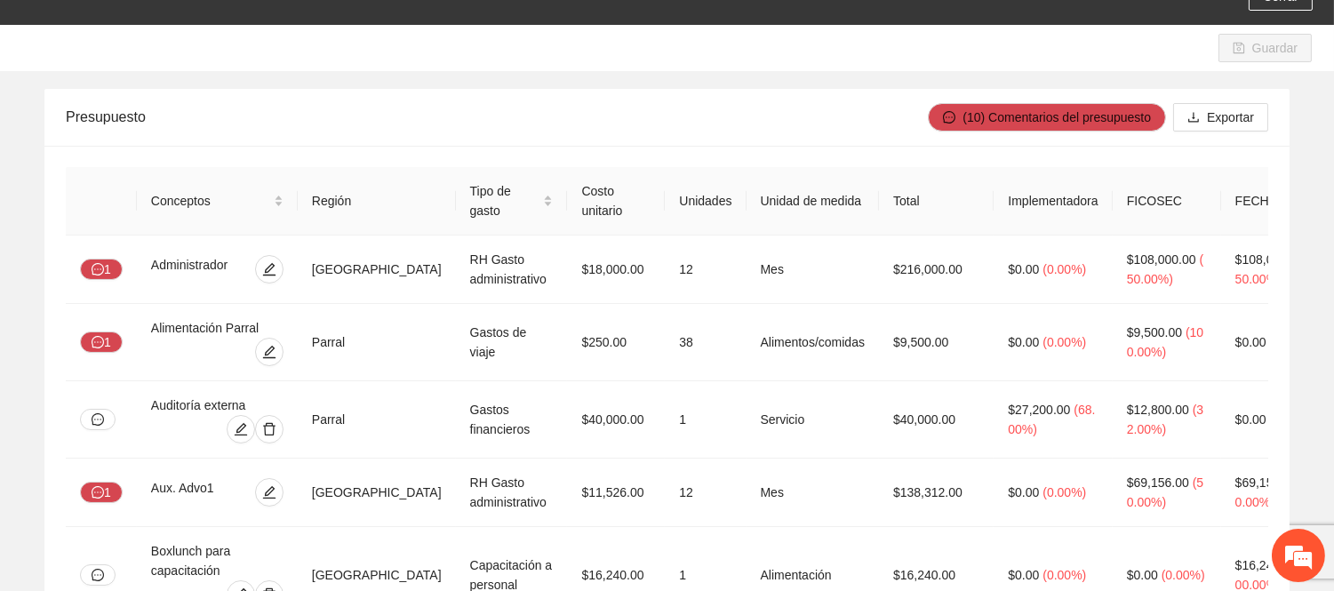
scroll to position [0, 0]
